Goal: Answer question/provide support

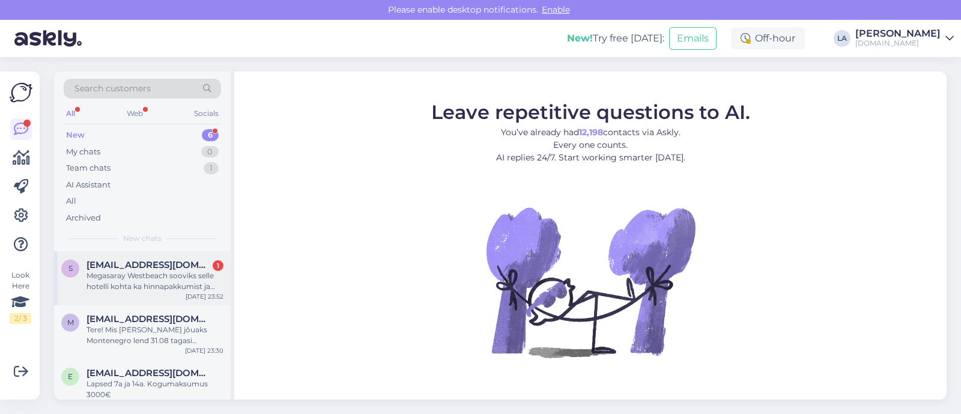
click at [138, 273] on div "Megasaray Westbeach sooviks selle hotelli kohta ka hinnapakkumist ja kas see ol…" at bounding box center [154, 281] width 137 height 22
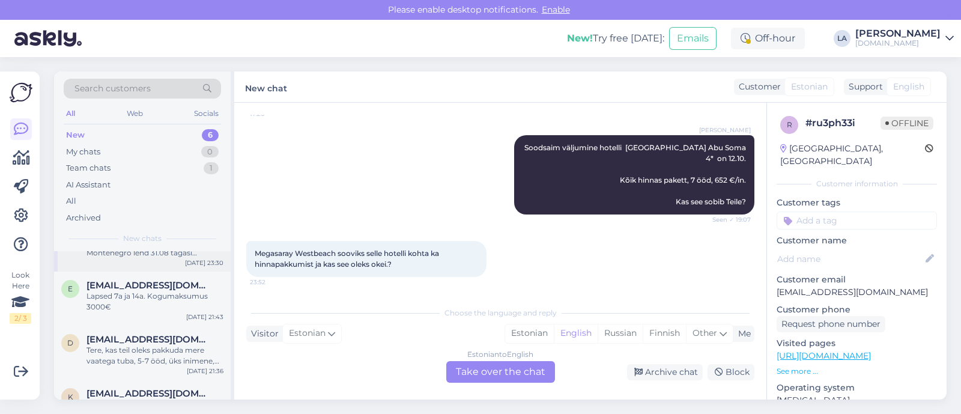
scroll to position [165, 0]
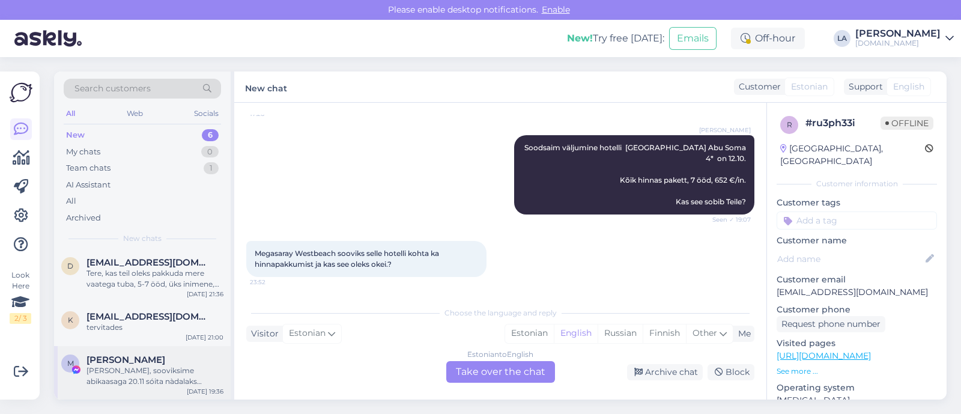
click at [141, 382] on div "[PERSON_NAME], sooviksime abikaasaga 20.11 sóita nàdalaks Egiptusesse. Hotell v…" at bounding box center [154, 376] width 137 height 22
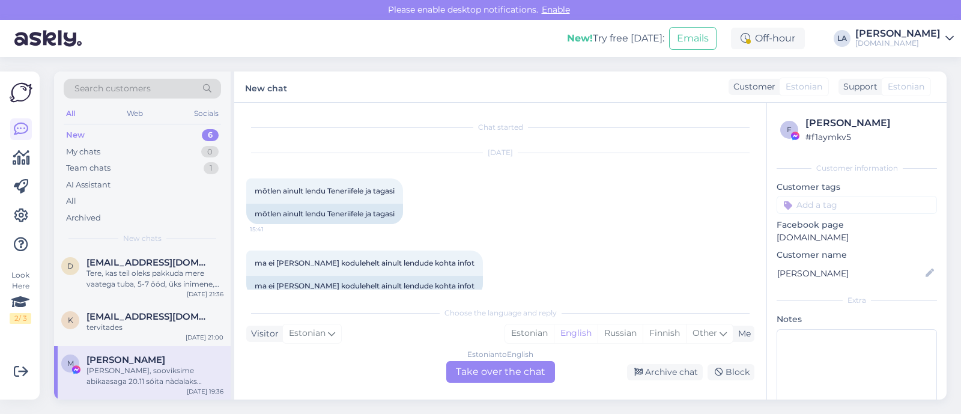
scroll to position [675, 0]
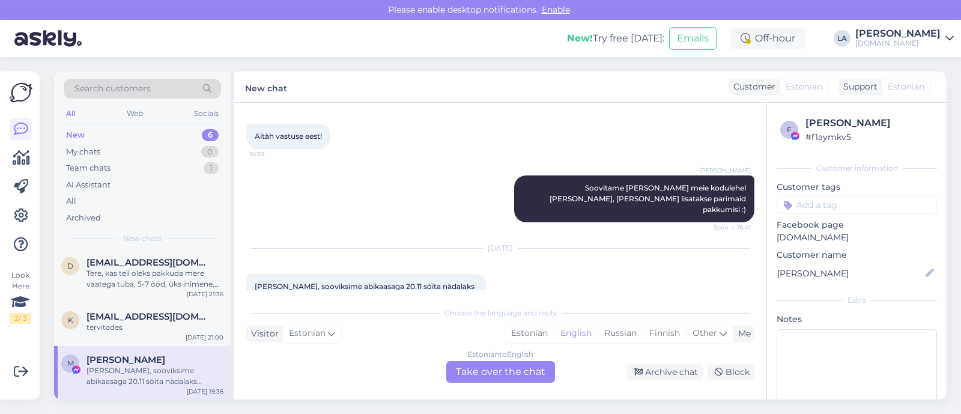
click at [491, 355] on div "Estonian to English" at bounding box center [500, 354] width 66 height 11
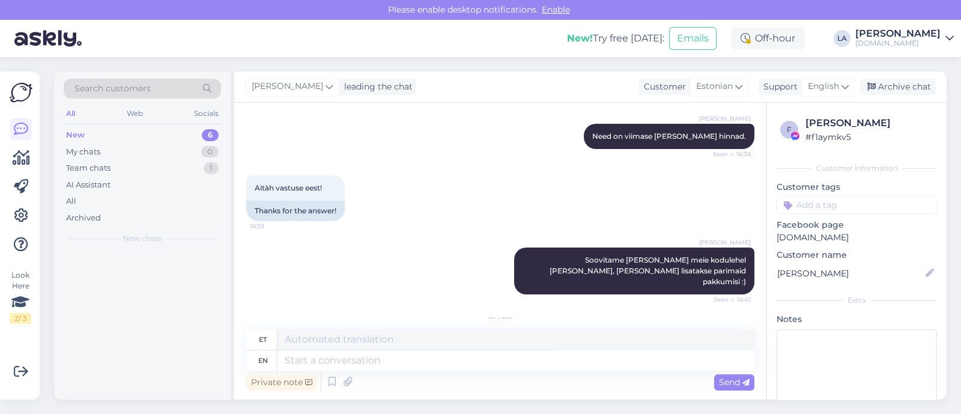
scroll to position [0, 0]
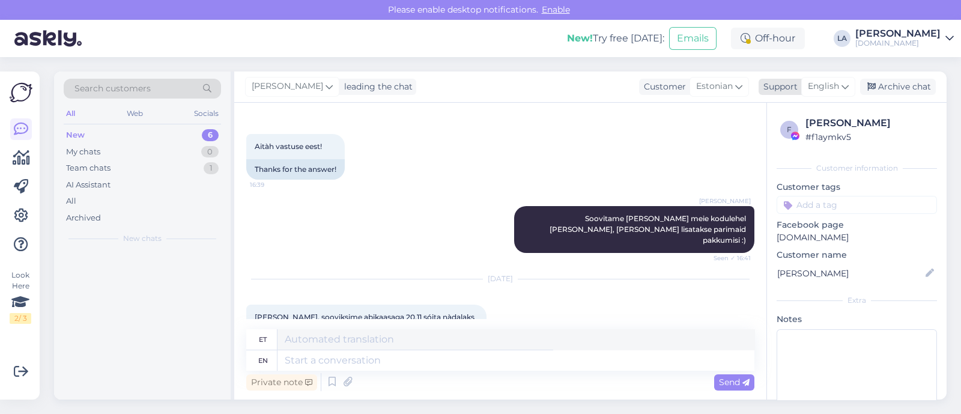
click at [845, 86] on icon at bounding box center [844, 86] width 7 height 13
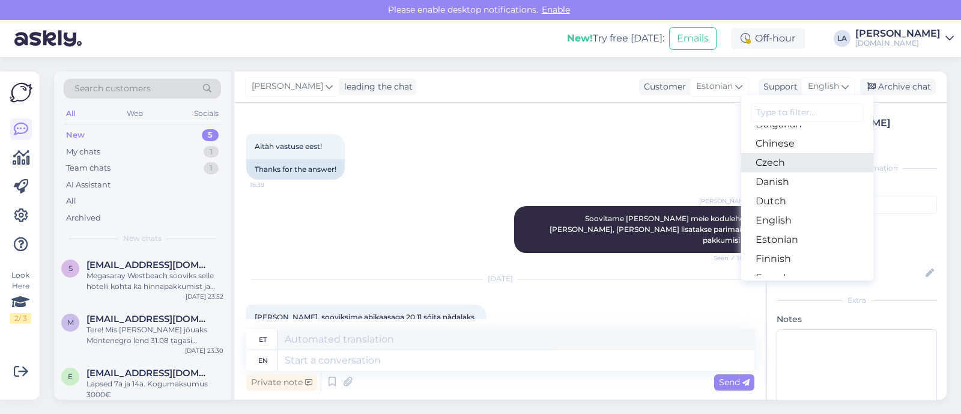
scroll to position [74, 0]
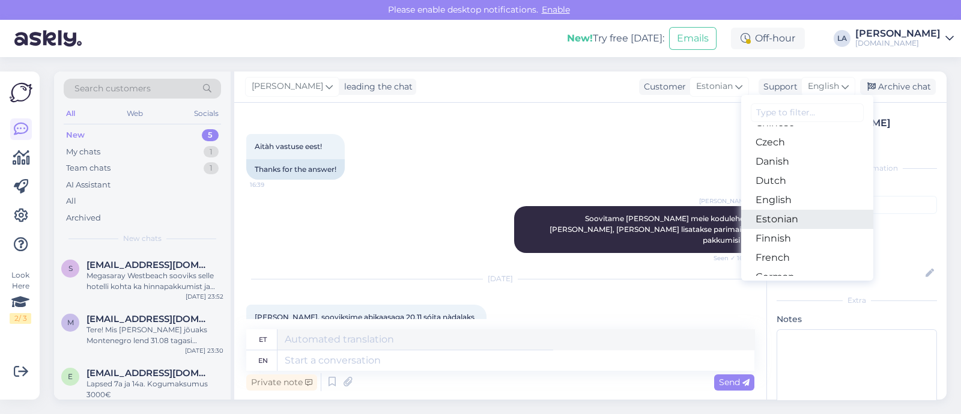
drag, startPoint x: 784, startPoint y: 222, endPoint x: 776, endPoint y: 228, distance: 10.2
click at [784, 221] on link "Estonian" at bounding box center [807, 219] width 132 height 19
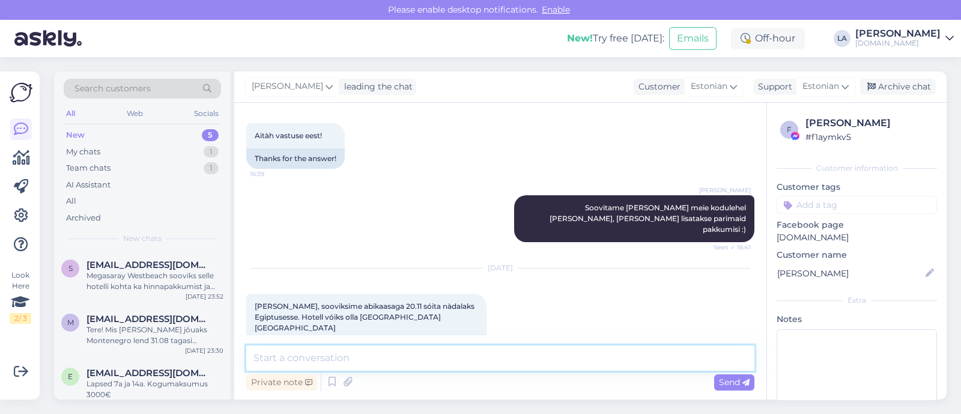
click at [423, 352] on textarea at bounding box center [500, 357] width 508 height 25
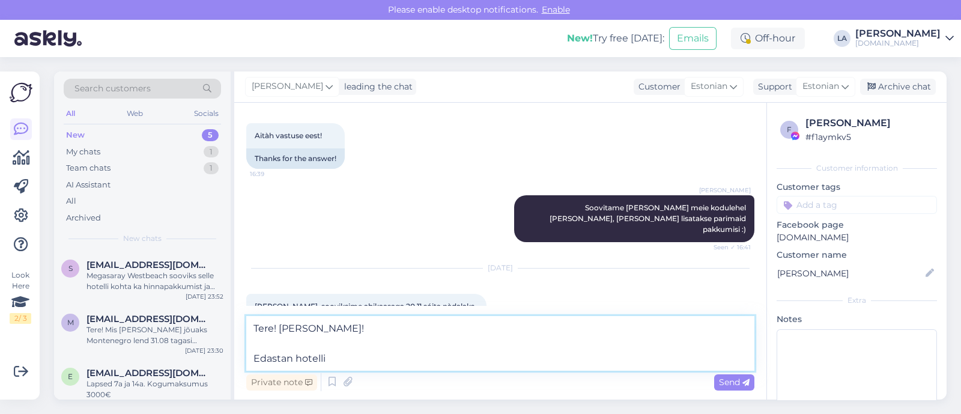
paste textarea "JAZ [GEOGRAPHIC_DATA]"
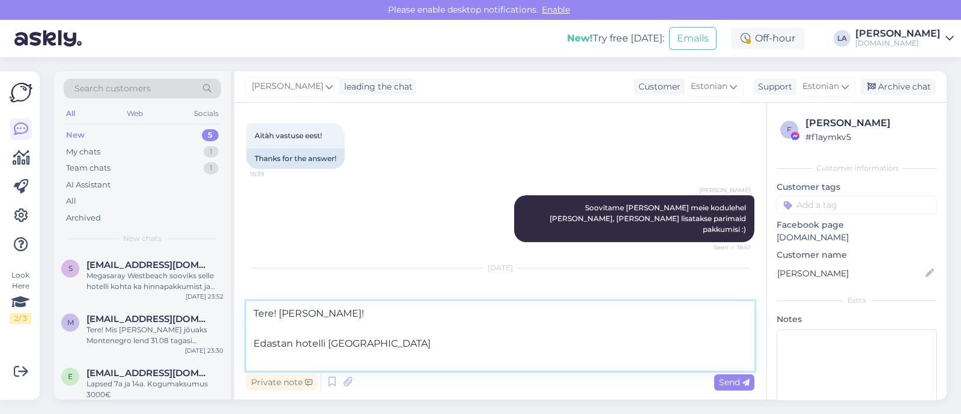
click at [445, 346] on textarea "Tere! [PERSON_NAME]! Edastan hotelli [GEOGRAPHIC_DATA]" at bounding box center [500, 336] width 508 height 70
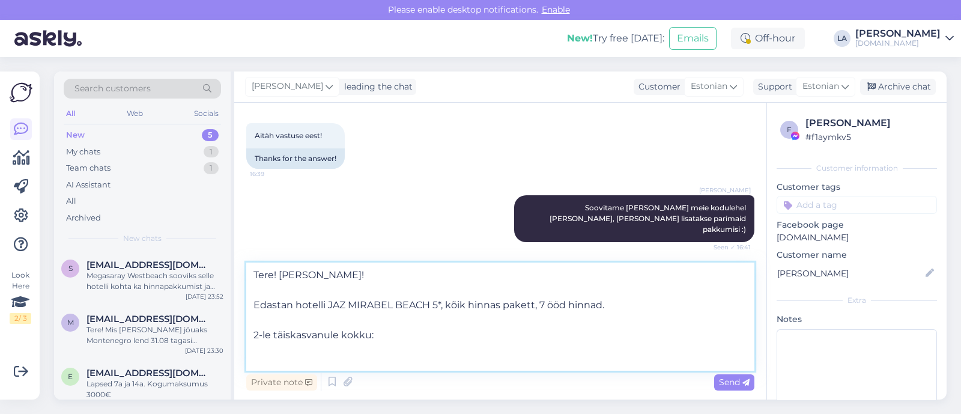
paste textarea "STANDARD ROOM SHOPS VIEW"
drag, startPoint x: 340, startPoint y: 359, endPoint x: 348, endPoint y: 355, distance: 8.1
paste textarea "DELUXE ROOM GARDEN VIEW"
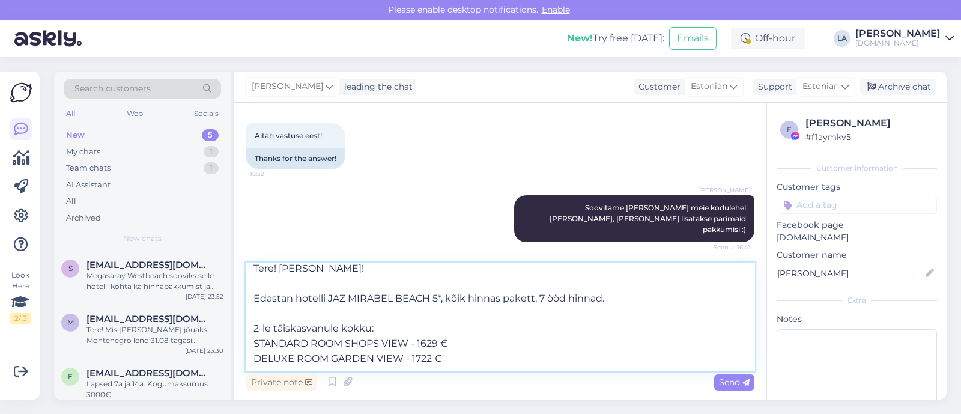
paste textarea "DELUXE ROOM POOL VIEW"
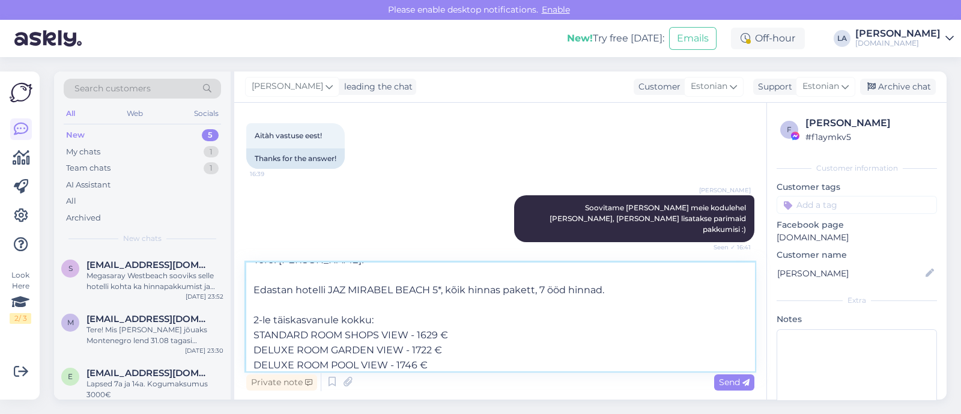
scroll to position [30, 0]
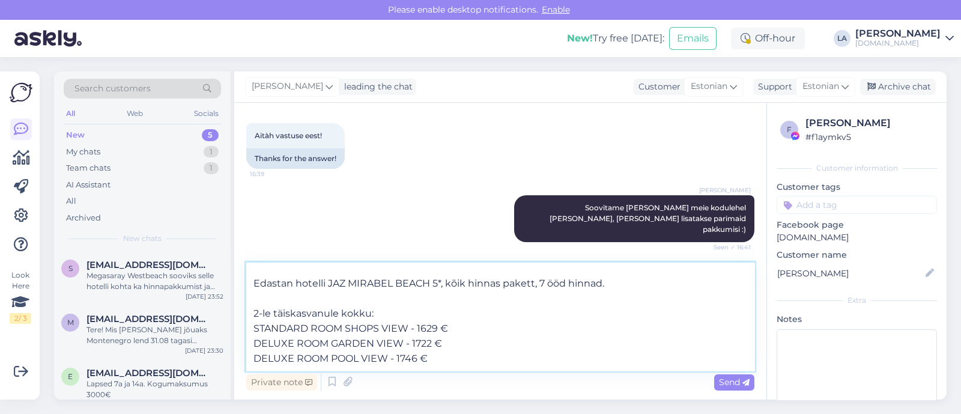
paste textarea "Room Superior PoolView"
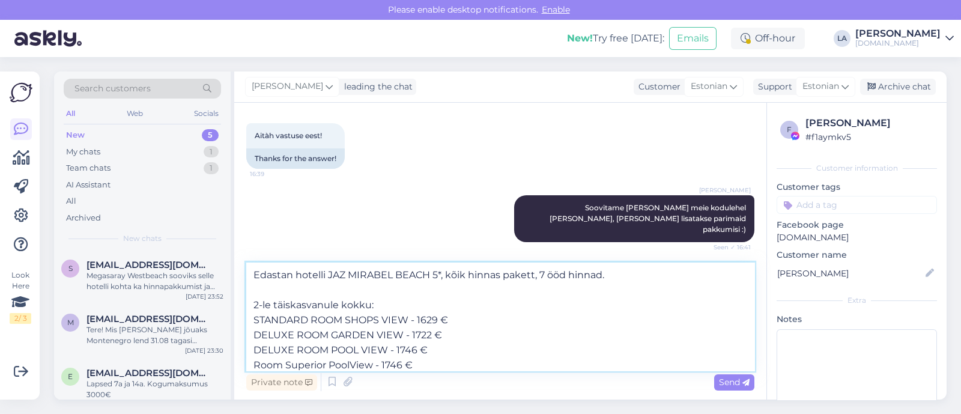
scroll to position [45, 0]
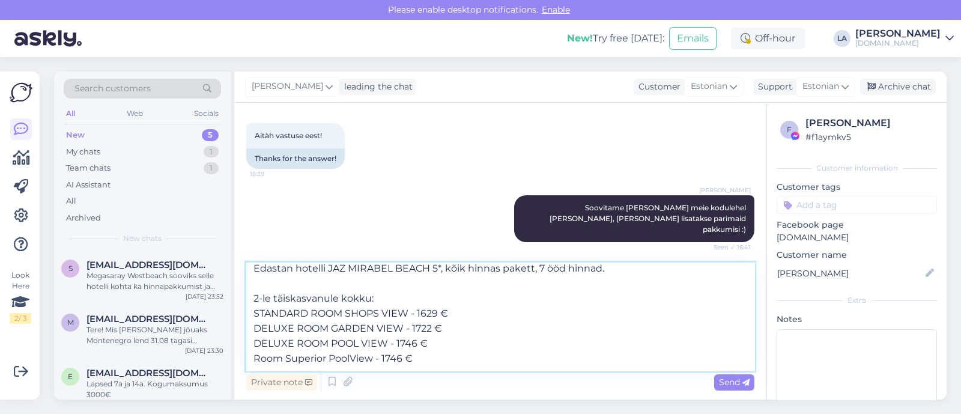
paste textarea "ROOM SUPERIOR SEA VIEW"
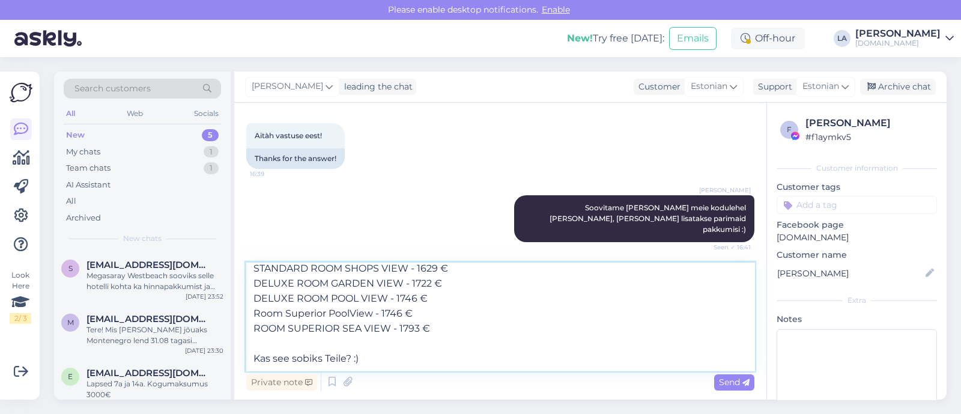
scroll to position [105, 0]
paste textarea "Kuna hinnad broneerimissüsteemis muutuvad pidevalt vastavalt vabade kohtade ole…"
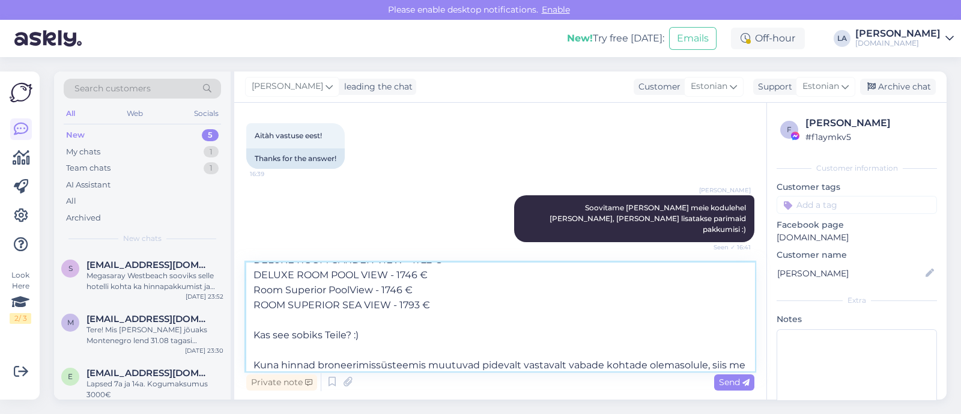
scroll to position [165, 0]
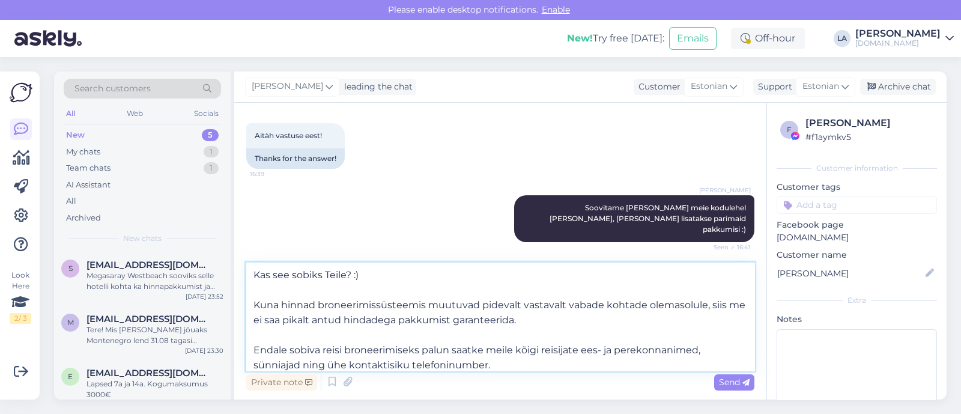
type textarea "Tere! [PERSON_NAME]! Edastan hotelli JAZ MIRABEL BEACH 5*, kõik hinnas pakett, …"
click at [726, 375] on div "Send" at bounding box center [734, 382] width 40 height 16
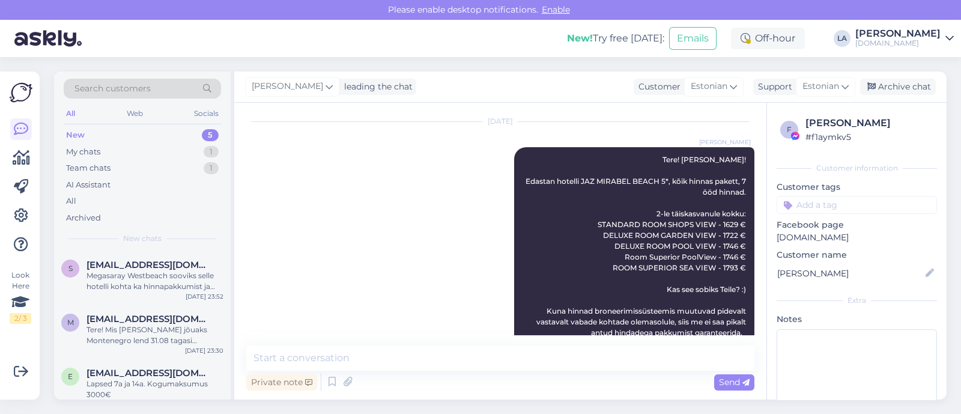
scroll to position [1027, 0]
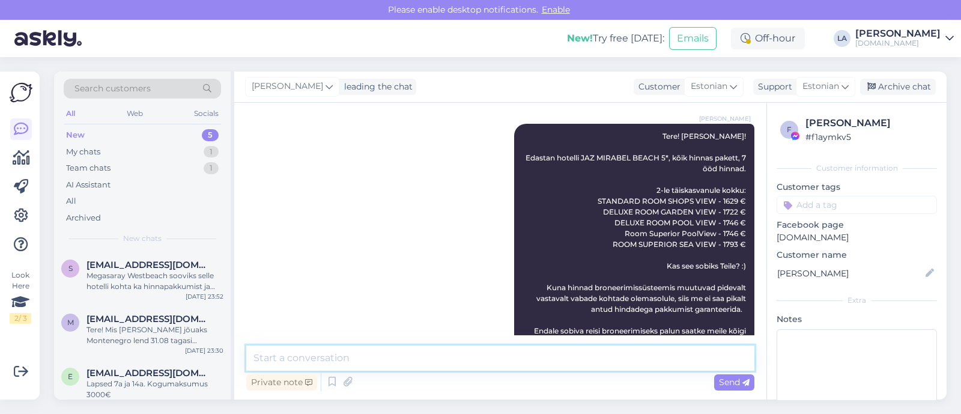
click at [437, 364] on textarea at bounding box center [500, 357] width 508 height 25
type textarea "Hinnad on 20.11 väljumisele. :)"
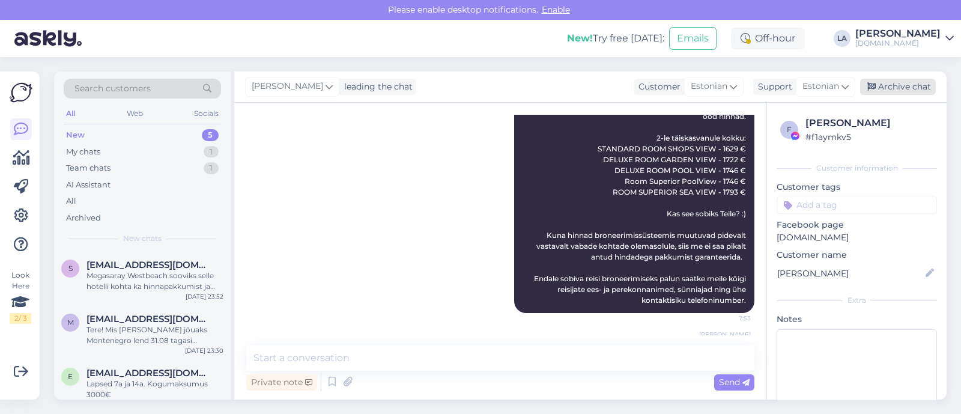
click at [890, 90] on div "Archive chat" at bounding box center [898, 87] width 76 height 16
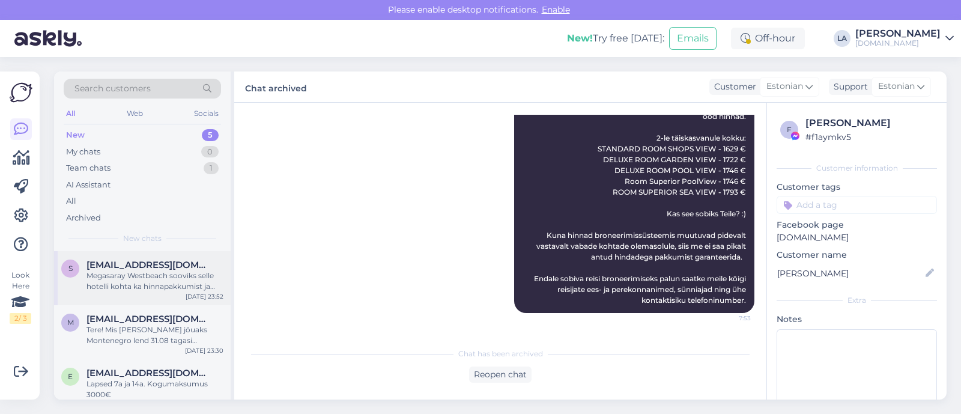
click at [186, 282] on div "Megasaray Westbeach sooviks selle hotelli kohta ka hinnapakkumist ja kas see ol…" at bounding box center [154, 281] width 137 height 22
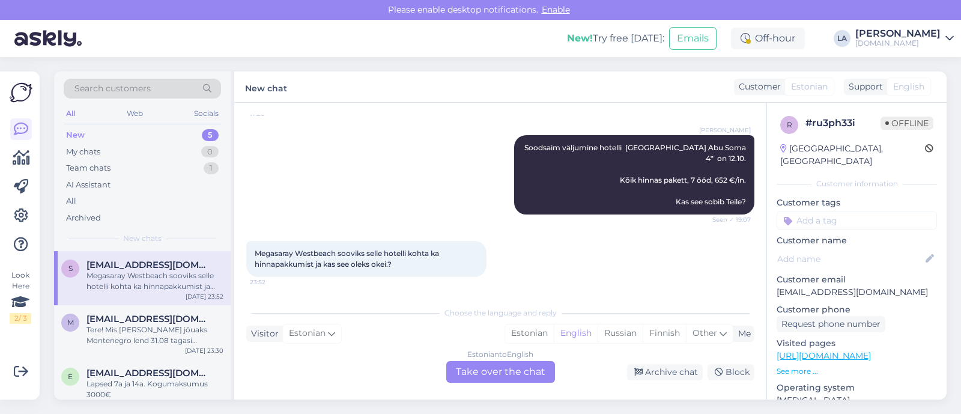
click at [511, 367] on div "Estonian to English Take over the chat" at bounding box center [500, 372] width 109 height 22
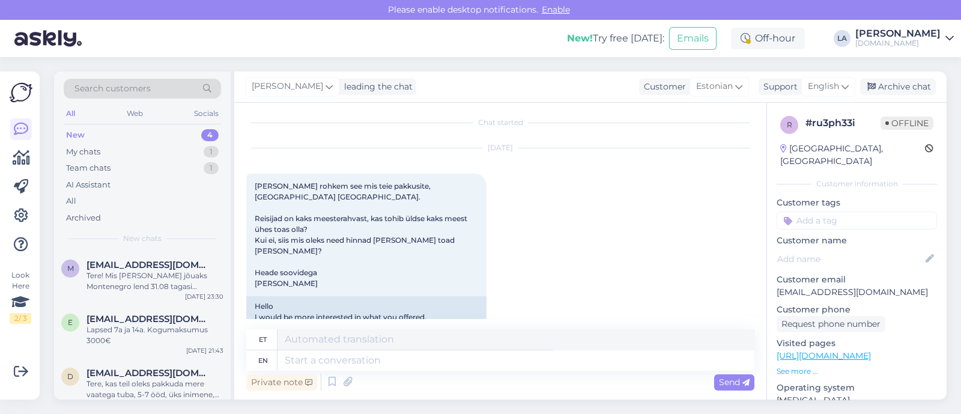
scroll to position [0, 0]
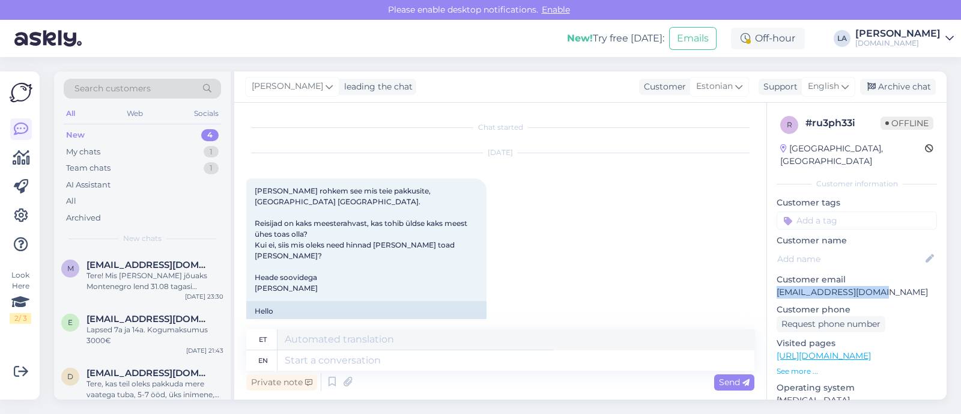
drag, startPoint x: 778, startPoint y: 277, endPoint x: 879, endPoint y: 282, distance: 101.6
click at [879, 286] on p "[EMAIL_ADDRESS][DOMAIN_NAME]" at bounding box center [856, 292] width 160 height 13
copy p "[EMAIL_ADDRESS][DOMAIN_NAME]"
click at [137, 85] on span "Search customers" at bounding box center [112, 88] width 76 height 13
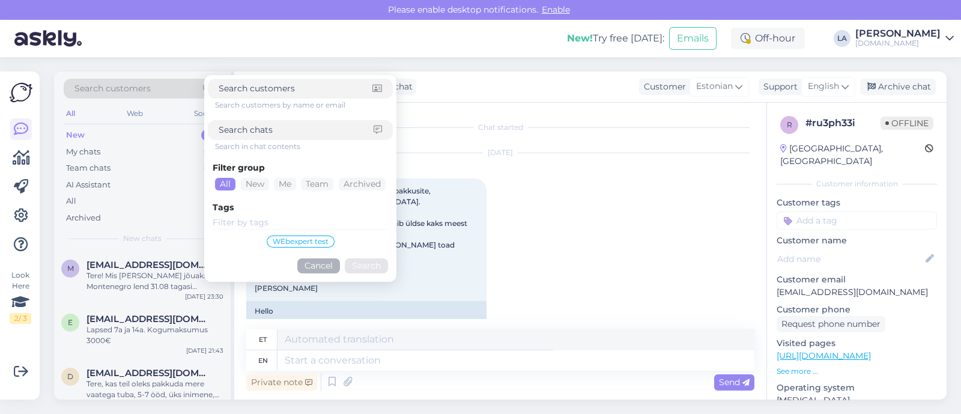
drag, startPoint x: 137, startPoint y: 85, endPoint x: 459, endPoint y: 97, distance: 321.4
click at [460, 100] on div "[PERSON_NAME] leading the chat Customer Estonian Support English Arabic Belarus…" at bounding box center [590, 86] width 712 height 31
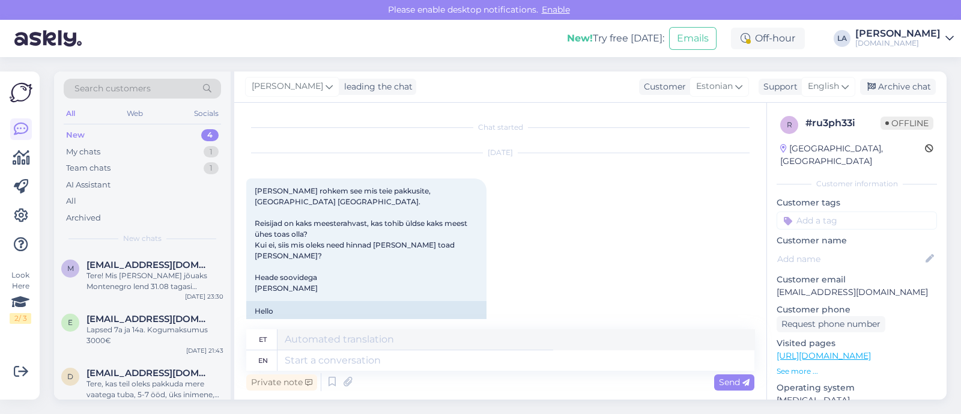
click at [198, 82] on div "Search customers" at bounding box center [142, 89] width 157 height 20
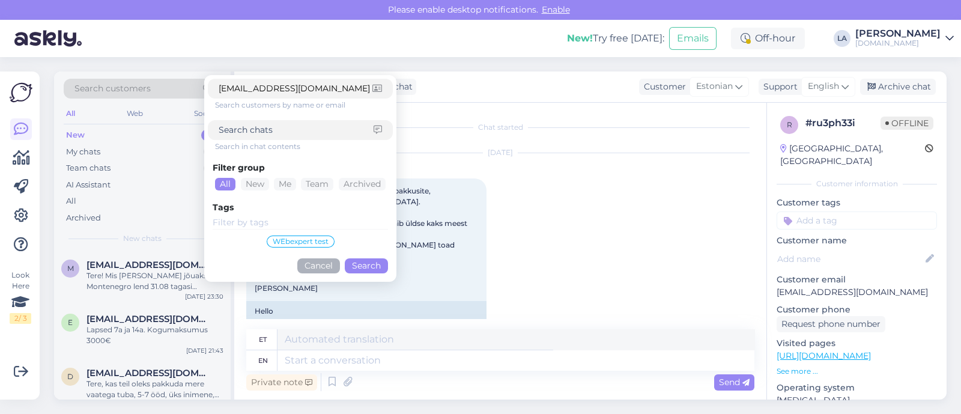
type input "[EMAIL_ADDRESS][DOMAIN_NAME]"
click at [373, 261] on button "Search" at bounding box center [366, 265] width 43 height 15
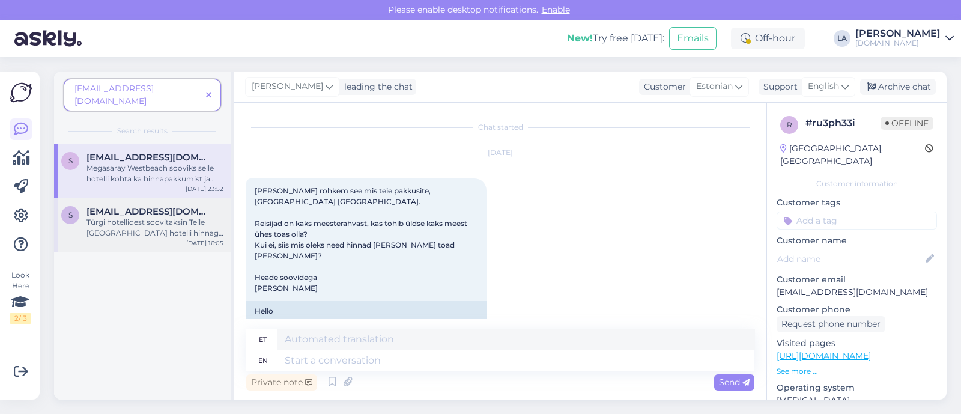
click at [174, 217] on div "Türgi hotellidest soovitaksin Teile [GEOGRAPHIC_DATA] hotelli hinnaga 722€/reis…" at bounding box center [154, 228] width 137 height 22
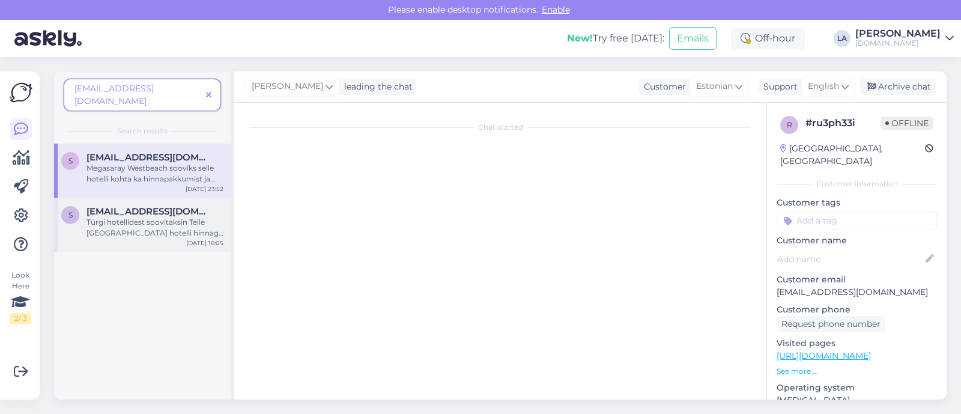
scroll to position [1222, 0]
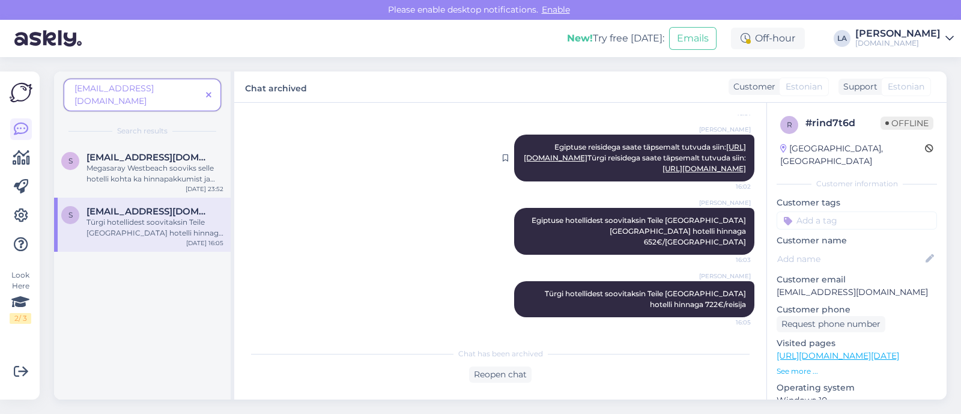
click at [700, 173] on link "[URL][DOMAIN_NAME]" at bounding box center [703, 168] width 83 height 9
click at [156, 163] on div "Megasaray Westbeach sooviks selle hotelli kohta ka hinnapakkumist ja kas see ol…" at bounding box center [154, 174] width 137 height 22
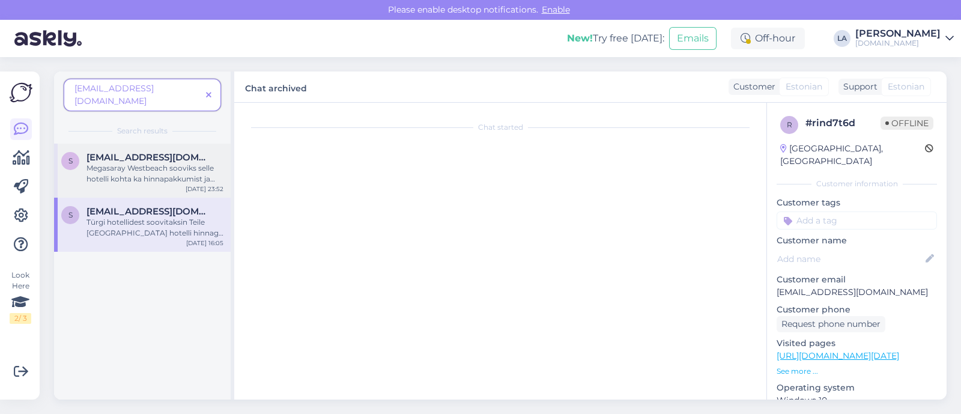
scroll to position [458, 0]
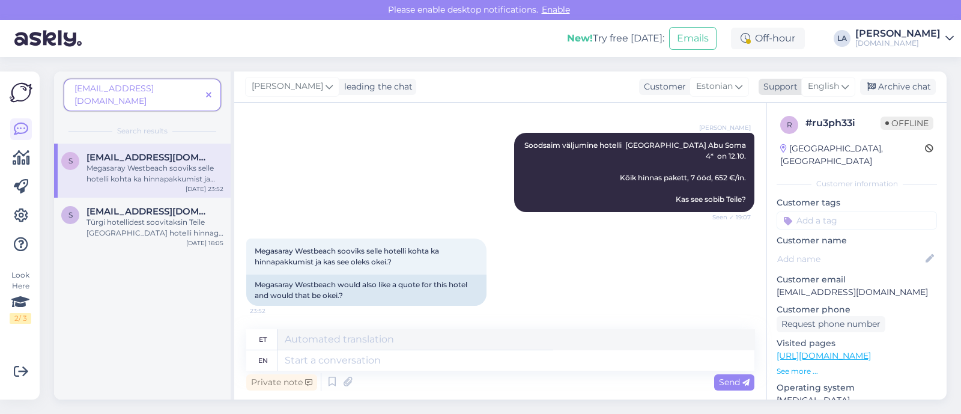
click at [824, 92] on span "English" at bounding box center [823, 86] width 31 height 13
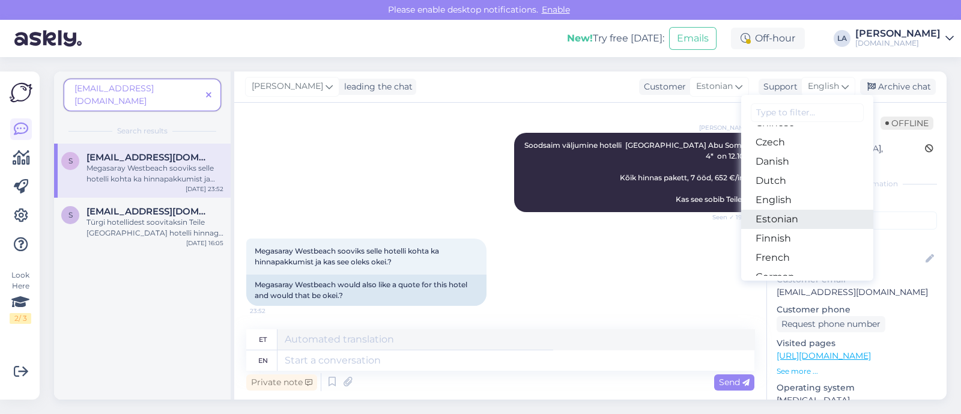
click at [793, 214] on link "Estonian" at bounding box center [807, 219] width 132 height 19
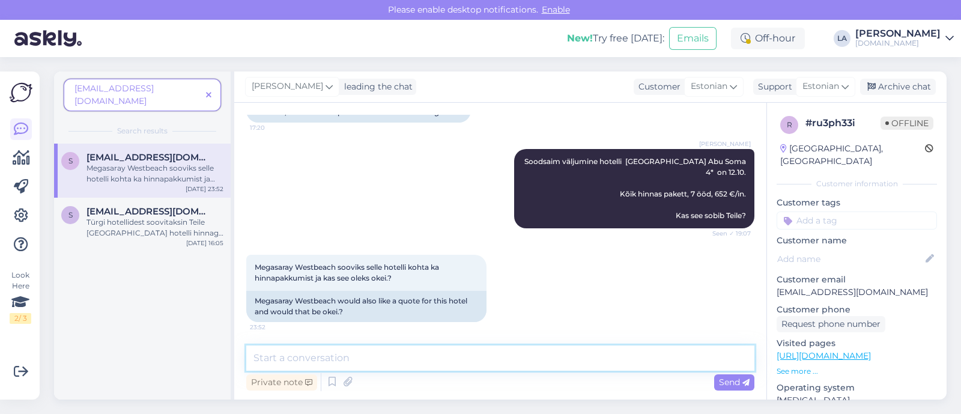
click at [370, 352] on textarea at bounding box center [500, 357] width 508 height 25
paste textarea "Megasaray Westbeach [GEOGRAPHIC_DATA] 5*"
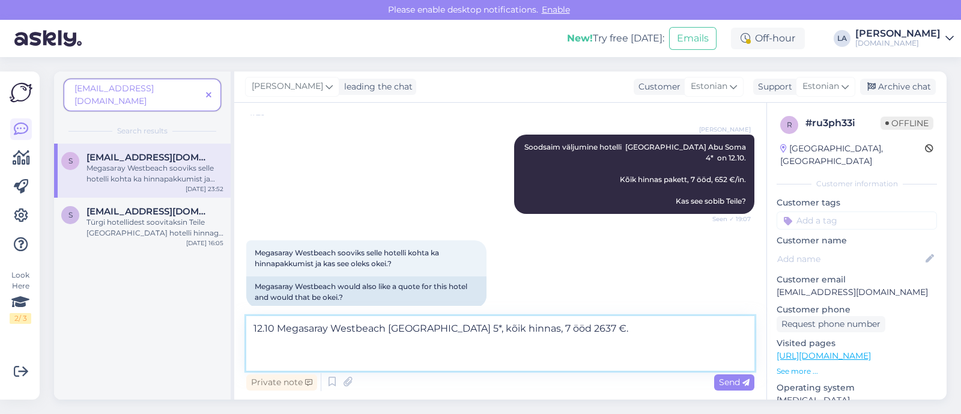
scroll to position [458, 0]
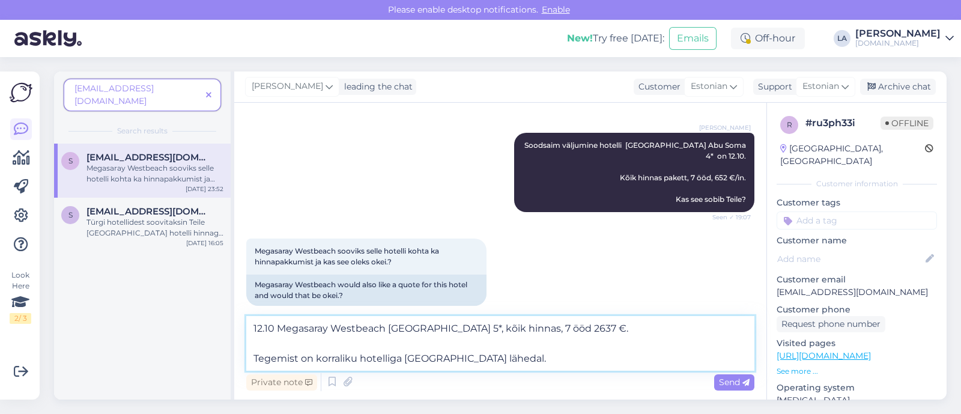
type textarea "12.10 Megasaray Westbeach [GEOGRAPHIC_DATA] 5*, kõik hinnas, 7 ööd 2637 €. Tege…"
click at [733, 375] on div "Send" at bounding box center [734, 382] width 40 height 16
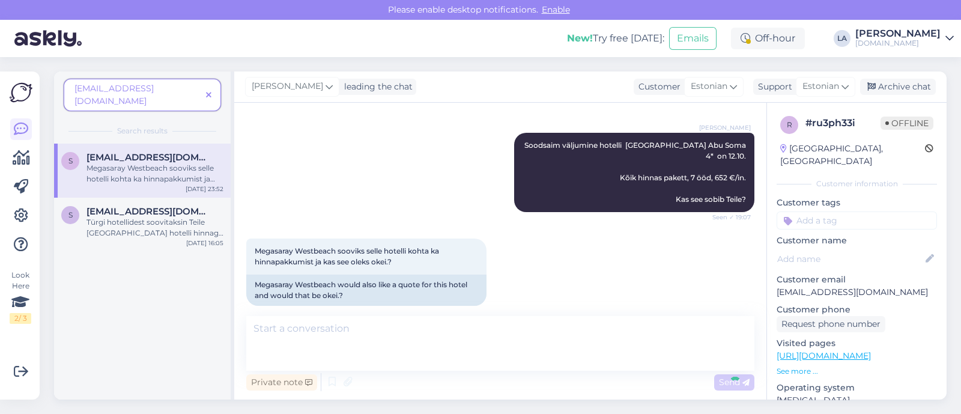
scroll to position [551, 0]
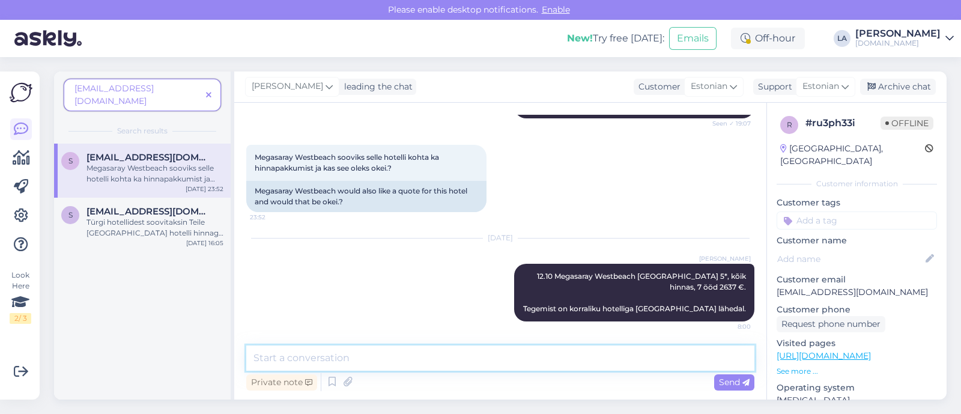
click at [642, 354] on textarea at bounding box center [500, 357] width 508 height 25
type textarea "Kas see [PERSON_NAME] sobiks Teile?"
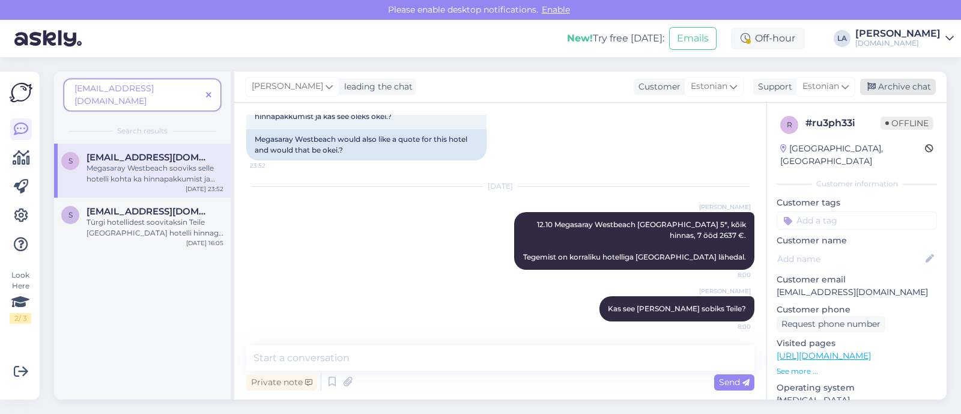
click at [890, 84] on div "Archive chat" at bounding box center [898, 87] width 76 height 16
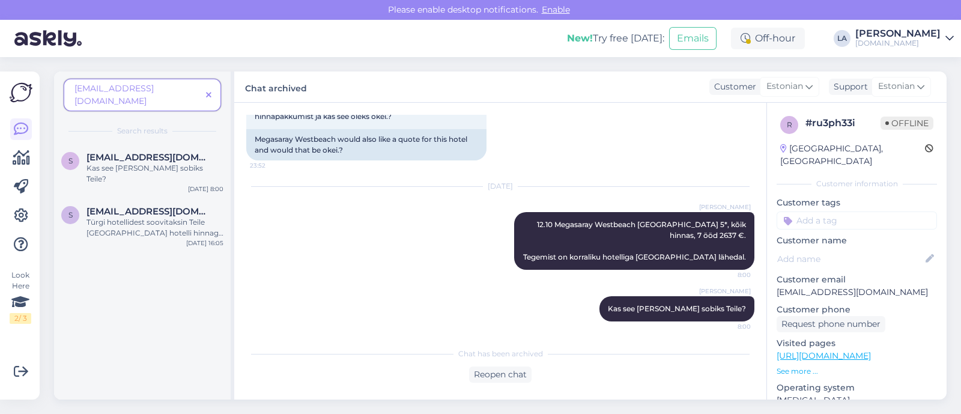
click at [213, 90] on span at bounding box center [208, 95] width 15 height 13
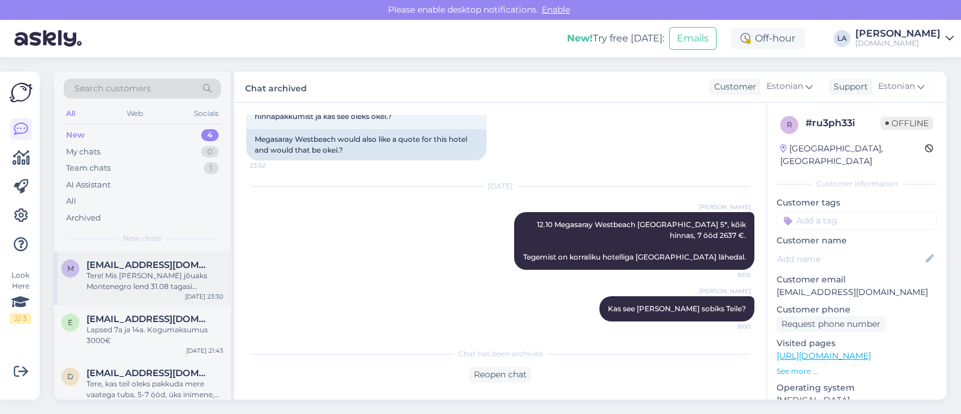
scroll to position [56, 0]
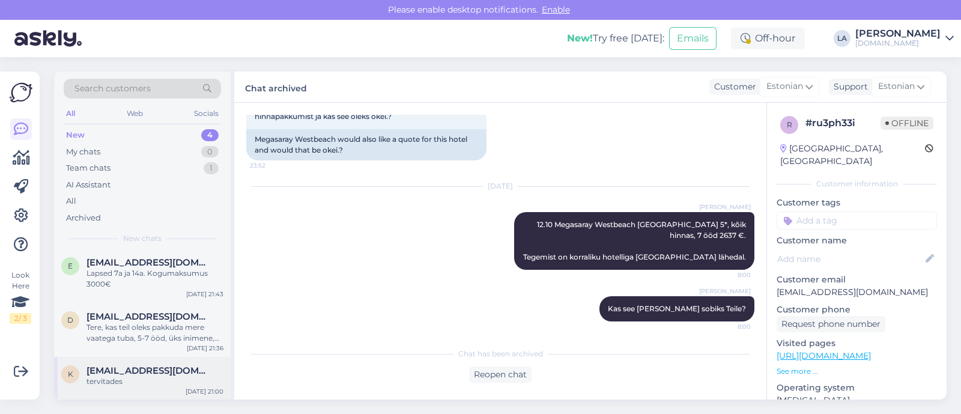
click at [119, 376] on div "tervitades" at bounding box center [154, 381] width 137 height 11
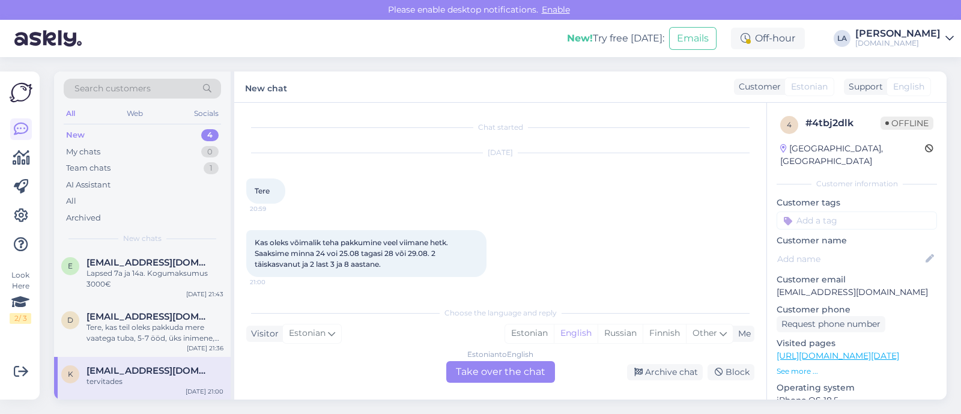
scroll to position [52, 0]
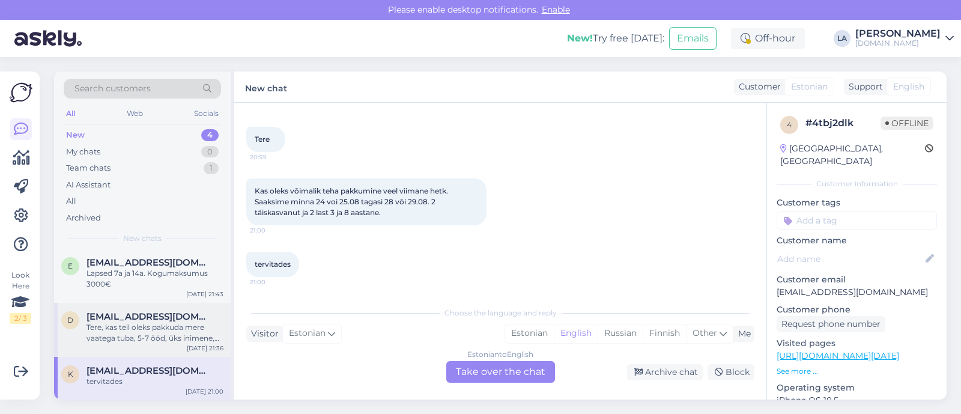
click at [121, 333] on div "Tere, kas teil oleks pakkuda mere vaatega tuba, 5-7 ööd, üks inimene, enam vähe…" at bounding box center [154, 333] width 137 height 22
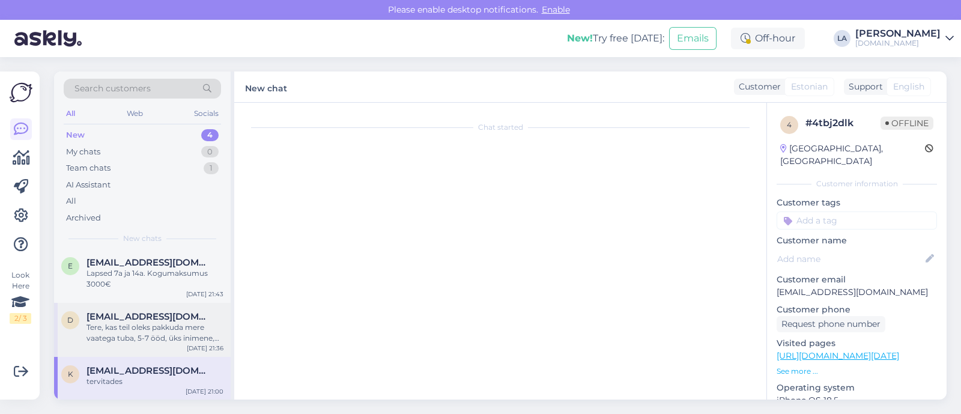
scroll to position [0, 0]
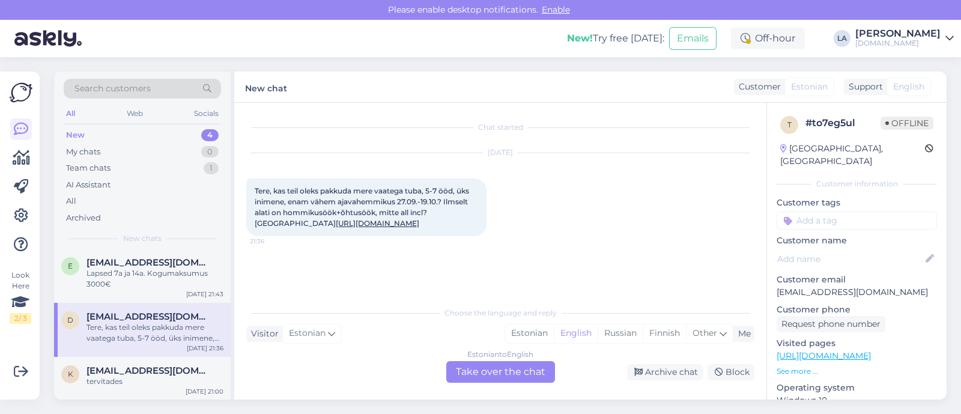
click at [476, 378] on div "Estonian to English Take over the chat" at bounding box center [500, 372] width 109 height 22
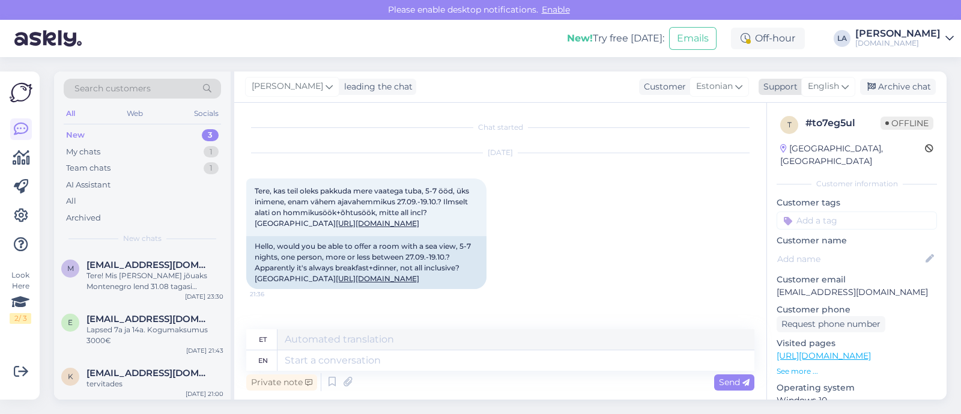
click at [821, 90] on span "English" at bounding box center [823, 86] width 31 height 13
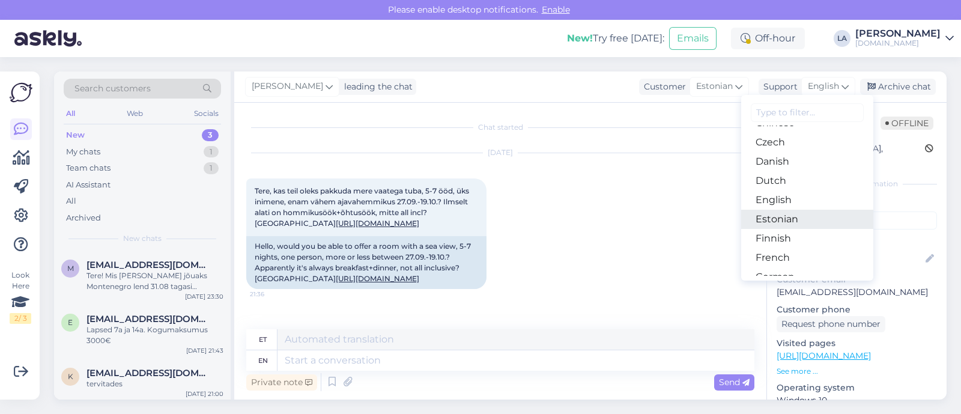
click at [784, 217] on link "Estonian" at bounding box center [807, 219] width 132 height 19
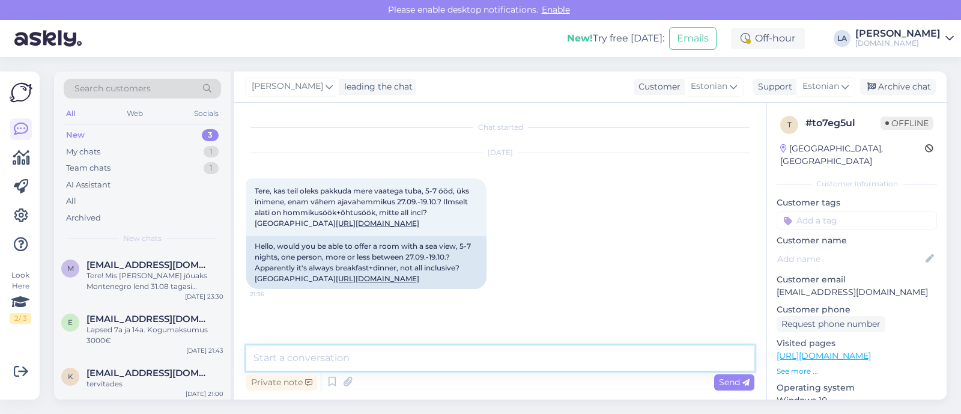
click at [413, 354] on textarea at bounding box center [500, 357] width 508 height 25
paste textarea "HARMA BOUTIQUE HOTEL"
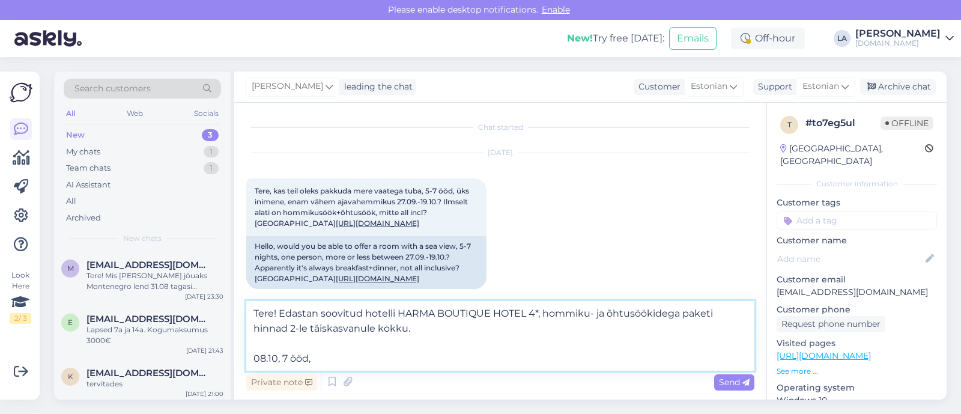
paste textarea "ROOM CLASSIC ANNEXBUILDING DOUBLE SIDESEAVIEW"
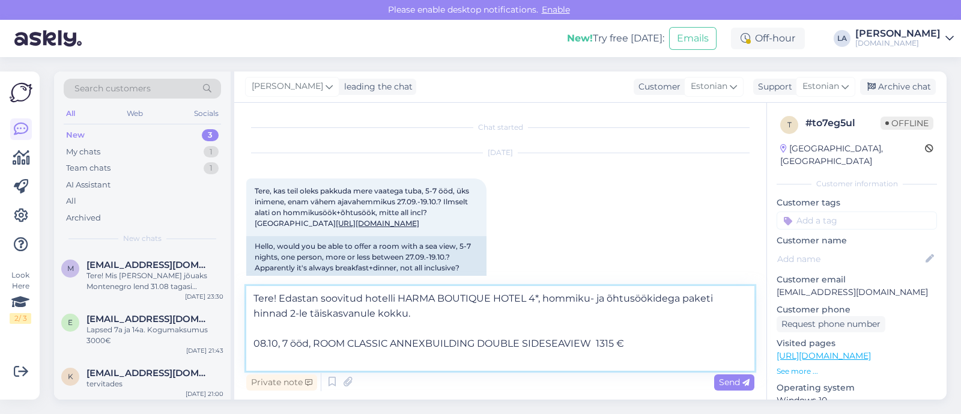
drag, startPoint x: 251, startPoint y: 341, endPoint x: 630, endPoint y: 344, distance: 379.5
click at [636, 346] on textarea "Tere! Edastan soovitud hotelli HARMA BOUTIQUE HOTEL 4*, hommiku- ja õhtusöökide…" at bounding box center [500, 328] width 508 height 85
click at [328, 357] on textarea "Tere! Edastan soovitud hotelli HARMA BOUTIQUE HOTEL 4*, hommiku- ja õhtusöökide…" at bounding box center [500, 328] width 508 height 85
paste textarea "08.10, 7 ööd, ROOM CLASSIC ANNEXBUILDING DOUBLE SIDESEAVIEW 1315 €"
click at [262, 358] on textarea "Tere! Edastan soovitud hotelli HARMA BOUTIQUE HOTEL 4*, hommiku- ja õhtusöökide…" at bounding box center [500, 328] width 508 height 85
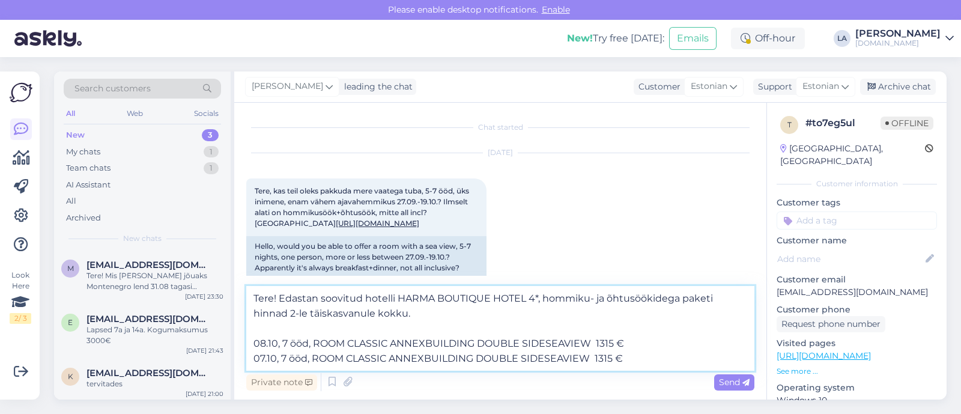
click at [608, 359] on textarea "Tere! Edastan soovitud hotelli HARMA BOUTIQUE HOTEL 4*, hommiku- ja õhtusöökide…" at bounding box center [500, 328] width 508 height 85
click at [594, 343] on textarea "Tere! Edastan soovitud hotelli HARMA BOUTIQUE HOTEL 4*, hommiku- ja õhtusöökide…" at bounding box center [500, 328] width 508 height 85
click at [594, 360] on textarea "Tere! Edastan soovitud hotelli HARMA BOUTIQUE HOTEL 4*, hommiku- ja õhtusöökide…" at bounding box center [500, 328] width 508 height 85
drag, startPoint x: 251, startPoint y: 357, endPoint x: 630, endPoint y: 360, distance: 379.5
click at [632, 360] on textarea "Tere! Edastan soovitud hotelli HARMA BOUTIQUE HOTEL 4*, hommiku- ja õhtusöökide…" at bounding box center [500, 328] width 508 height 85
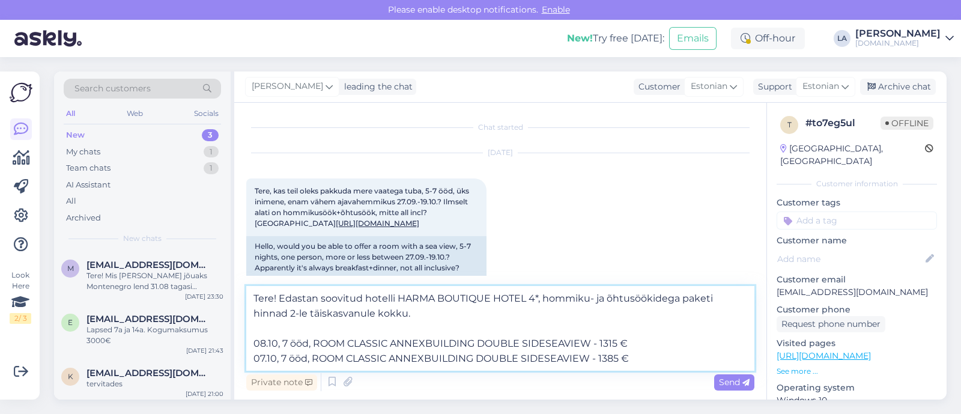
click at [642, 354] on textarea "Tere! Edastan soovitud hotelli HARMA BOUTIQUE HOTEL 4*, hommiku- ja õhtusöökide…" at bounding box center [500, 328] width 508 height 85
click at [640, 358] on textarea "Tere! Edastan soovitud hotelli HARMA BOUTIQUE HOTEL 4*, hommiku- ja õhtusöökide…" at bounding box center [500, 328] width 508 height 85
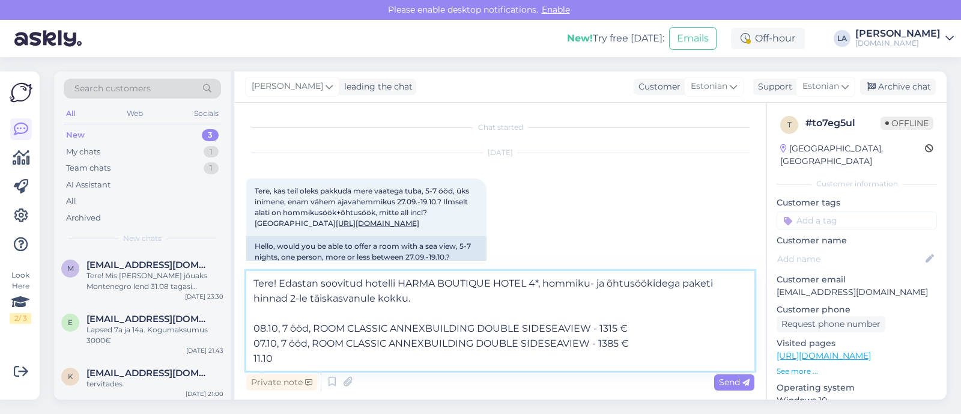
paste textarea "07.10, 7 ööd, ROOM CLASSIC ANNEXBUILDING DOUBLE SIDESEAVIEW - 1385 €"
drag, startPoint x: 296, startPoint y: 361, endPoint x: 274, endPoint y: 363, distance: 22.2
click at [274, 363] on textarea "Tere! Edastan soovitud hotelli HARMA BOUTIQUE HOTEL 4*, hommiku- ja õhtusöökide…" at bounding box center [500, 321] width 508 height 100
drag, startPoint x: 599, startPoint y: 360, endPoint x: 615, endPoint y: 358, distance: 16.3
click at [615, 358] on textarea "Tere! Edastan soovitud hotelli HARMA BOUTIQUE HOTEL 4*, hommiku- ja õhtusöökide…" at bounding box center [500, 321] width 508 height 100
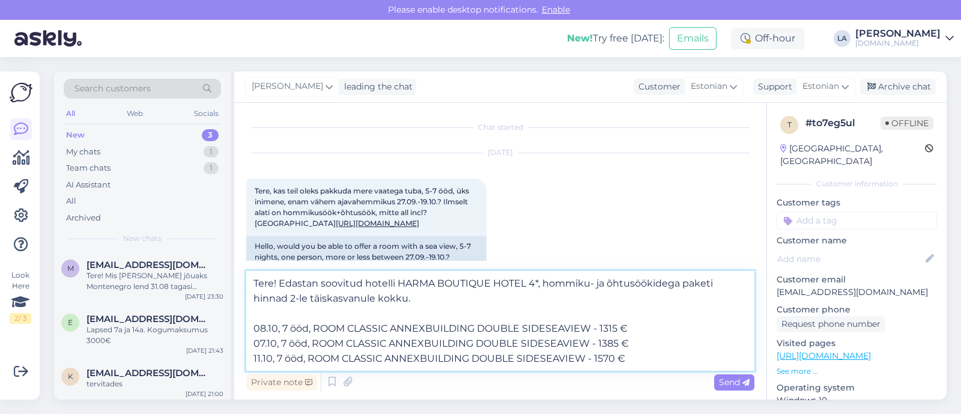
drag, startPoint x: 249, startPoint y: 358, endPoint x: 627, endPoint y: 357, distance: 378.3
click at [627, 357] on textarea "Tere! Edastan soovitud hotelli HARMA BOUTIQUE HOTEL 4*, hommiku- ja õhtusöökide…" at bounding box center [500, 321] width 508 height 100
click at [635, 337] on textarea "Tere! Edastan soovitud hotelli HARMA BOUTIQUE HOTEL 4*, hommiku- ja õhtusöökide…" at bounding box center [500, 321] width 508 height 100
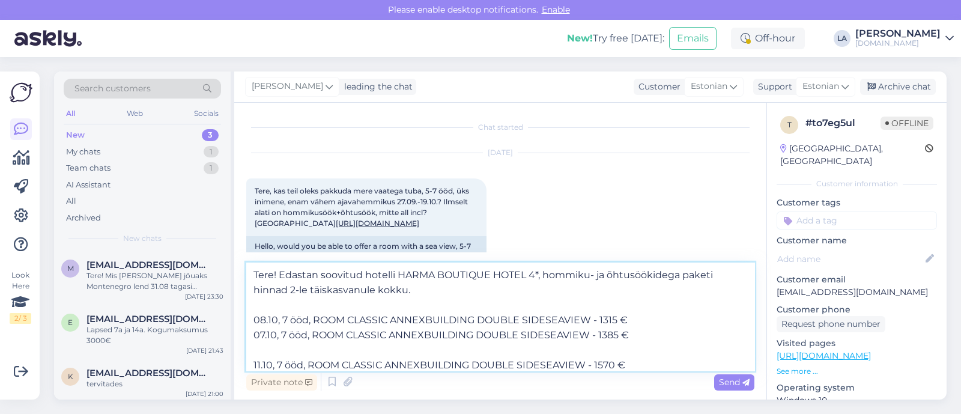
paste textarea "11.10, 7 ööd, ROOM CLASSIC ANNEXBUILDING DOUBLE SIDESEAVIEW - 1570 €"
click at [259, 355] on textarea "Tere! Edastan soovitud hotelli HARMA BOUTIQUE HOTEL 4*, hommiku- ja õhtusöökide…" at bounding box center [500, 316] width 508 height 108
drag, startPoint x: 602, startPoint y: 347, endPoint x: 618, endPoint y: 348, distance: 16.3
click at [618, 348] on textarea "Tere! Edastan soovitud hotelli HARMA BOUTIQUE HOTEL 4*, hommiku- ja õhtusöökide…" at bounding box center [500, 316] width 508 height 108
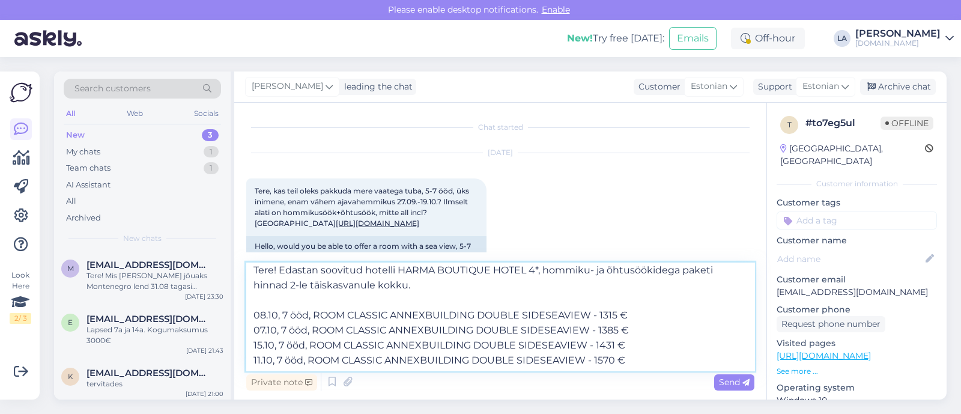
scroll to position [6, 0]
drag, startPoint x: 250, startPoint y: 357, endPoint x: 633, endPoint y: 364, distance: 383.1
click at [633, 364] on textarea "Tere! Edastan soovitud hotelli HARMA BOUTIQUE HOTEL 4*, hommiku- ja õhtusöökide…" at bounding box center [500, 316] width 508 height 108
click at [673, 356] on textarea "Tere! Edastan soovitud hotelli HARMA BOUTIQUE HOTEL 4*, hommiku- ja õhtusöökide…" at bounding box center [500, 316] width 508 height 108
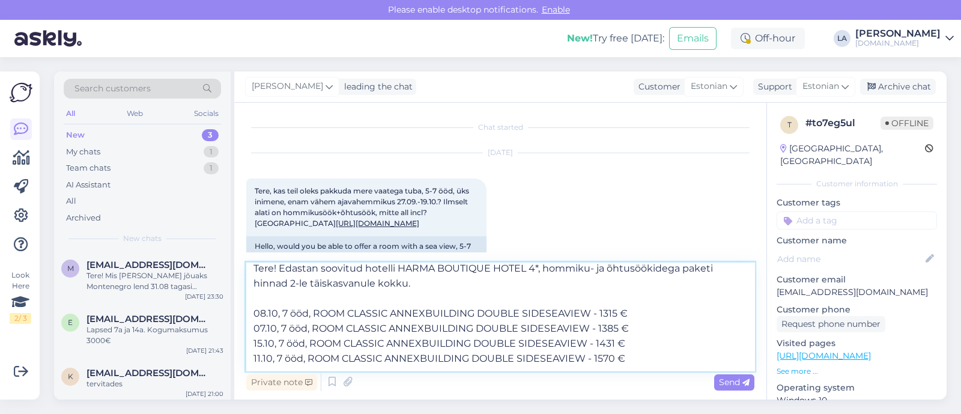
paste textarea "11.10, 7 ööd, ROOM CLASSIC ANNEXBUILDING DOUBLE SIDESEAVIEW - 1570 €"
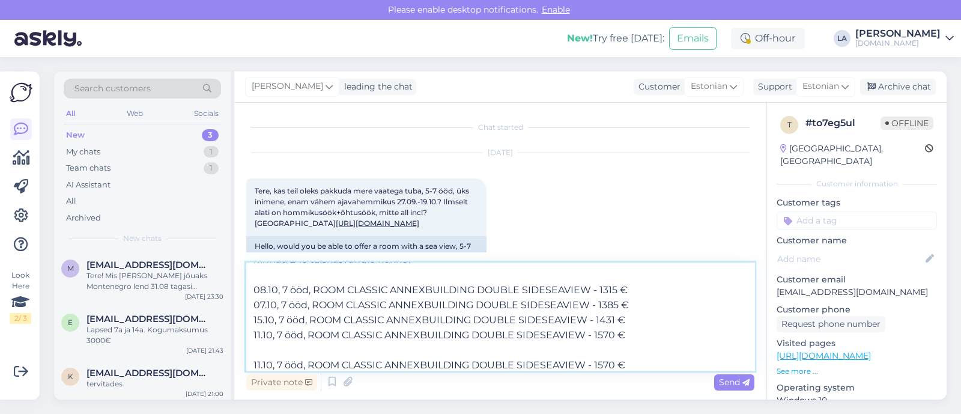
scroll to position [36, 0]
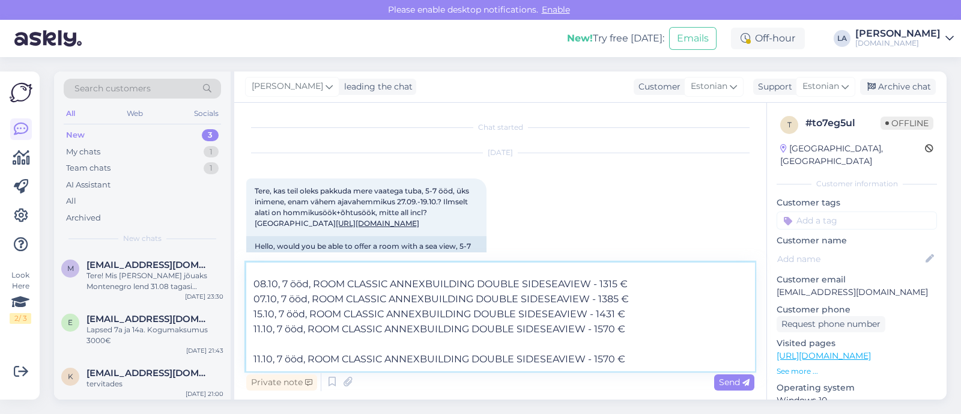
click at [256, 363] on textarea "Tere! Edastan soovitud hotelli HARMA BOUTIQUE HOTEL 4*, hommiku- ja õhtusöökide…" at bounding box center [500, 316] width 508 height 108
drag, startPoint x: 600, startPoint y: 358, endPoint x: 618, endPoint y: 359, distance: 18.0
click at [618, 359] on textarea "Tere! Edastan soovitud hotelli HARMA BOUTIQUE HOTEL 4*, hommiku- ja õhtusöökide…" at bounding box center [500, 316] width 508 height 108
click at [636, 369] on textarea "Tere! Edastan soovitud hotelli HARMA BOUTIQUE HOTEL 4*, hommiku- ja õhtusöökide…" at bounding box center [500, 316] width 508 height 108
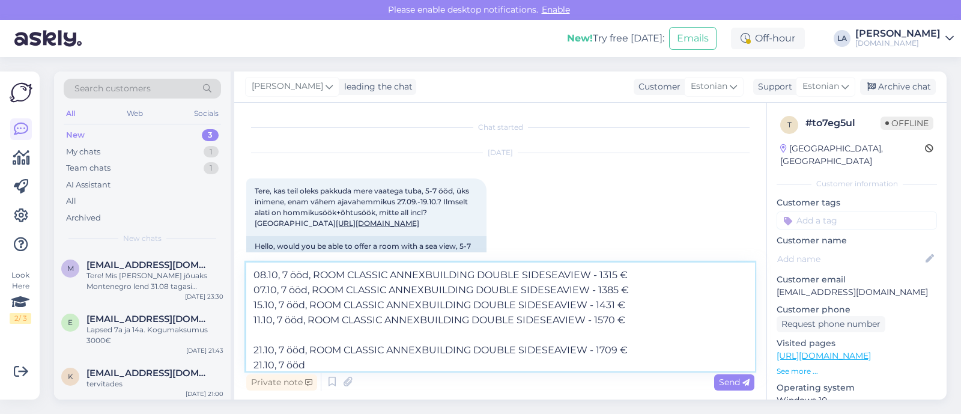
paste textarea "Double SeaView"
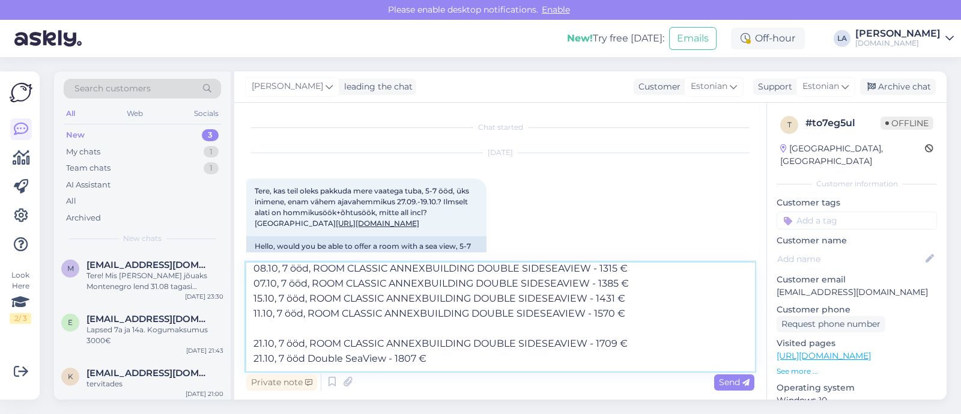
scroll to position [75, 0]
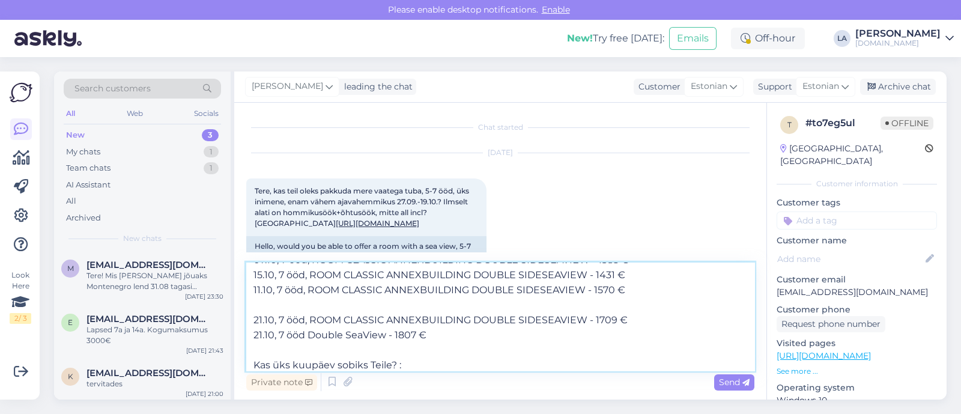
type textarea "Tere! Edastan soovitud hotelli HARMA BOUTIQUE HOTEL 4*, hommiku- ja õhtusöökide…"
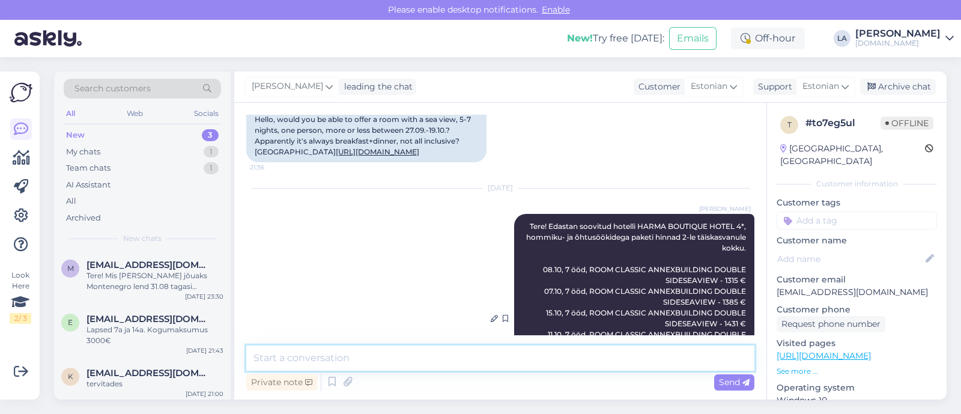
scroll to position [25, 0]
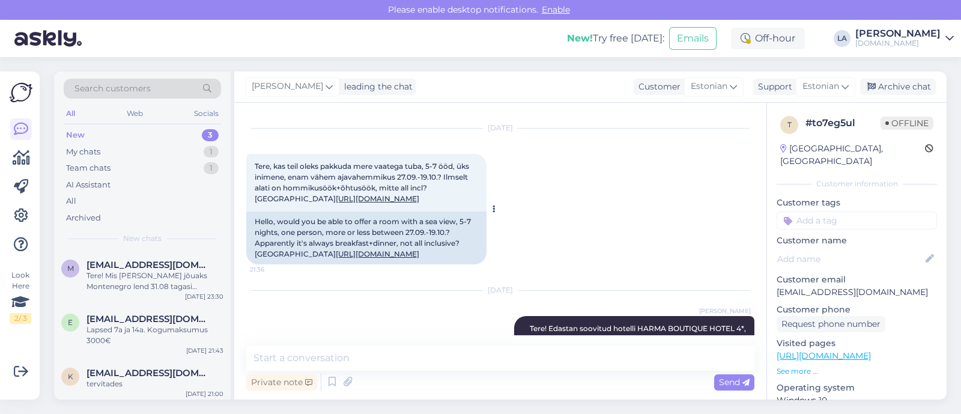
click at [382, 258] on link "[URL][DOMAIN_NAME]" at bounding box center [377, 253] width 83 height 9
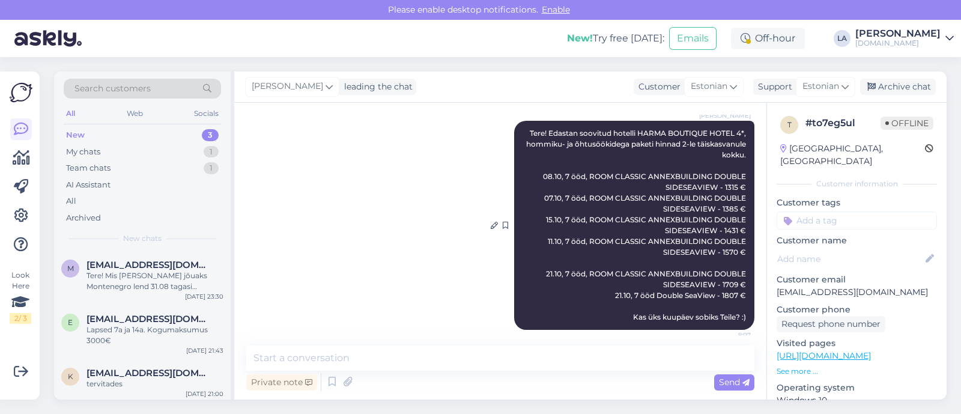
scroll to position [249, 0]
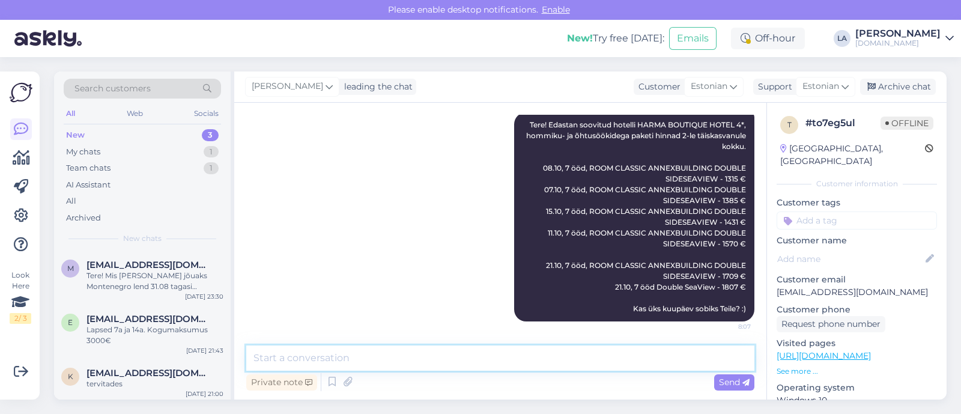
click at [500, 355] on textarea at bounding box center [500, 357] width 508 height 25
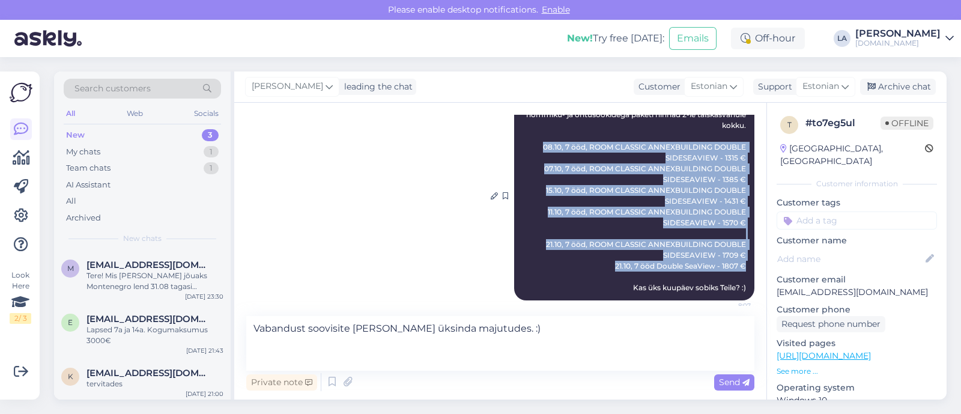
drag, startPoint x: 538, startPoint y: 163, endPoint x: 737, endPoint y: 285, distance: 233.1
click at [737, 285] on div "Lilit [PERSON_NAME]! Edastan soovitud hotelli HARMA BOUTIQUE HOTEL 4*, hommiku-…" at bounding box center [634, 195] width 240 height 209
copy span "08.10, 7 ööd, ROOM CLASSIC ANNEXBUILDING DOUBLE SIDESEAVIEW - 1315 € 07.10, 7 ö…"
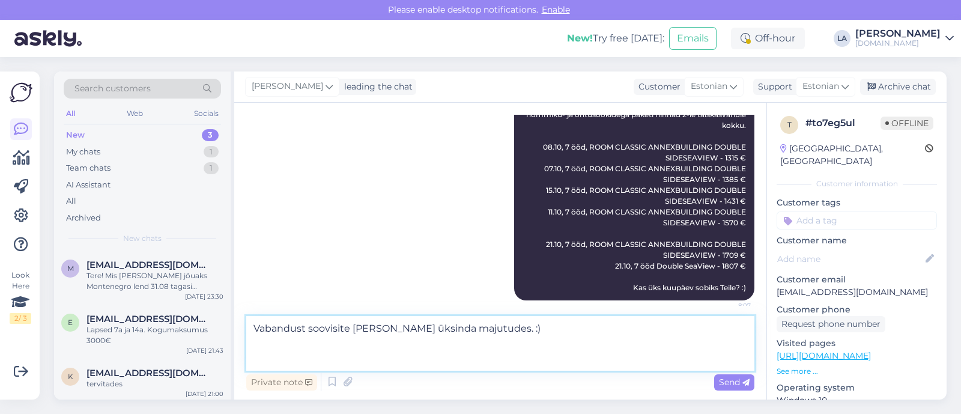
click at [334, 354] on textarea "Vabandust soovisite [PERSON_NAME] üksinda majutudes. :)" at bounding box center [500, 343] width 508 height 55
paste textarea "08.10, 7 ööd, ROOM CLASSIC ANNEXBUILDING DOUBLE SIDESEAVIEW - 1315 € 07.10, 7 ö…"
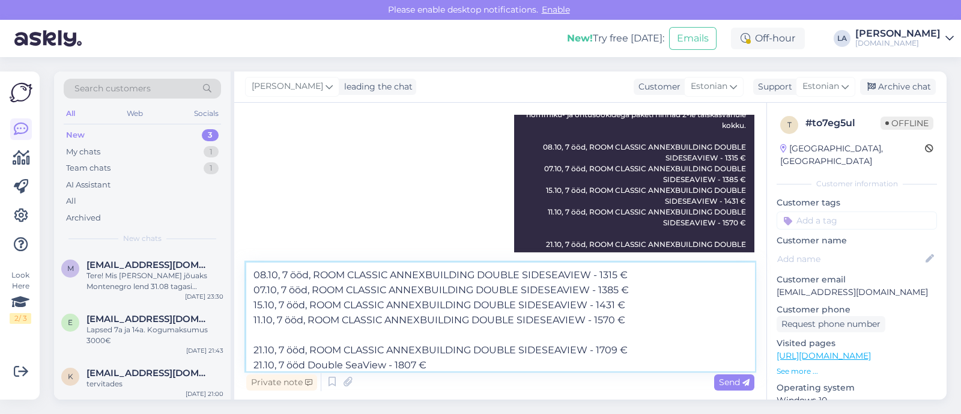
scroll to position [36, 0]
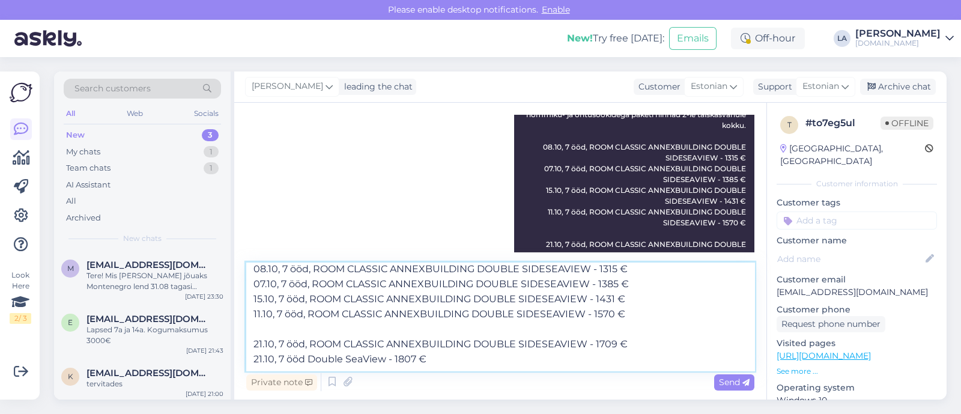
drag, startPoint x: 397, startPoint y: 363, endPoint x: 414, endPoint y: 364, distance: 16.9
click at [414, 364] on textarea "Vabandust soovisite [PERSON_NAME] üksinda majutudes. :) 08.10, 7 ööd, ROOM CLAS…" at bounding box center [500, 316] width 508 height 108
drag, startPoint x: 602, startPoint y: 343, endPoint x: 617, endPoint y: 343, distance: 14.4
click at [617, 343] on textarea "Vabandust soovisite [PERSON_NAME] üksinda majutudes. :) 08.10, 7 ööd, ROOM CLAS…" at bounding box center [500, 316] width 508 height 108
drag, startPoint x: 601, startPoint y: 313, endPoint x: 615, endPoint y: 312, distance: 14.4
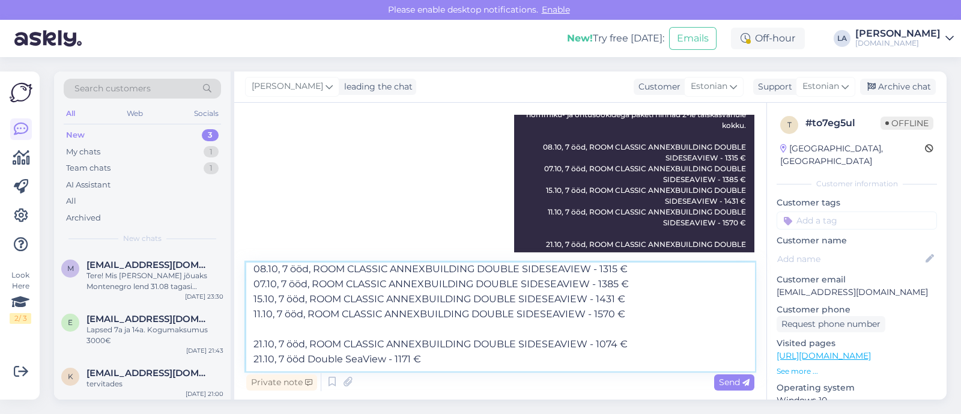
click at [615, 312] on textarea "Vabandust soovisite [PERSON_NAME] üksinda majutudes. :) 08.10, 7 ööd, ROOM CLAS…" at bounding box center [500, 316] width 508 height 108
drag, startPoint x: 597, startPoint y: 300, endPoint x: 614, endPoint y: 299, distance: 16.8
click at [614, 299] on textarea "Vabandust soovisite [PERSON_NAME] üksinda majutudes. :) 08.10, 7 ööd, ROOM CLAS…" at bounding box center [500, 316] width 508 height 108
drag, startPoint x: 602, startPoint y: 285, endPoint x: 618, endPoint y: 283, distance: 16.9
click at [618, 283] on textarea "Vabandust soovisite [PERSON_NAME] üksinda majutudes. :) 08.10, 7 ööd, ROOM CLAS…" at bounding box center [500, 316] width 508 height 108
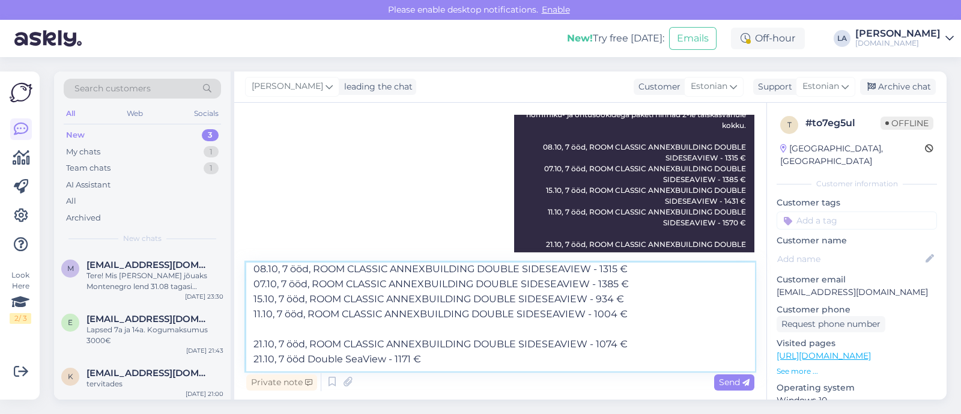
drag, startPoint x: 600, startPoint y: 284, endPoint x: 618, endPoint y: 283, distance: 18.1
click at [618, 283] on textarea "Vabandust soovisite [PERSON_NAME] üksinda majutudes. :) 08.10, 7 ööd, ROOM CLAS…" at bounding box center [500, 316] width 508 height 108
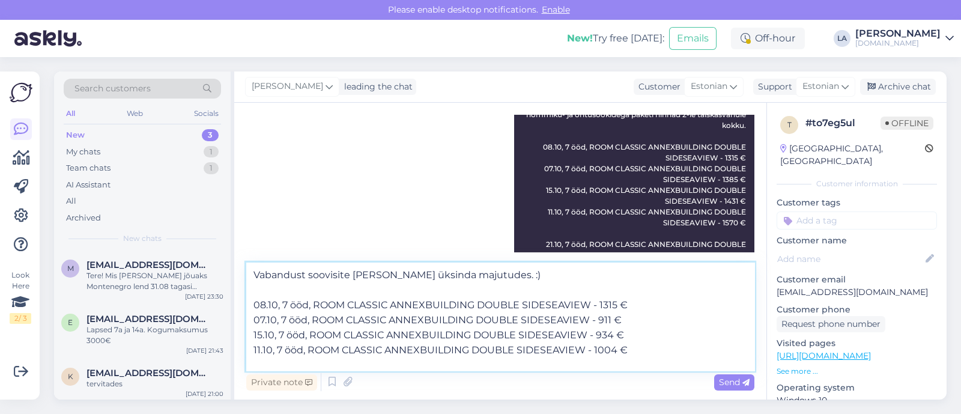
drag, startPoint x: 600, startPoint y: 307, endPoint x: 618, endPoint y: 307, distance: 17.4
click at [618, 307] on textarea "Vabandust soovisite [PERSON_NAME] üksinda majutudes. :) 08.10, 7 ööd, ROOM CLAS…" at bounding box center [500, 316] width 508 height 108
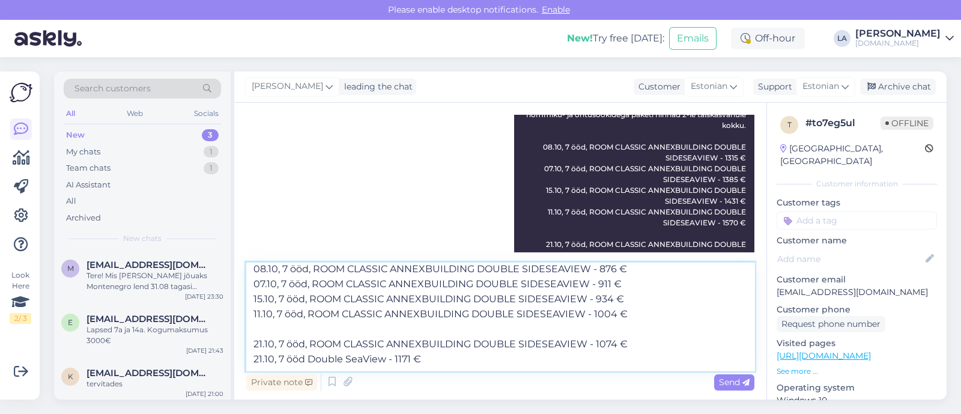
drag, startPoint x: 251, startPoint y: 315, endPoint x: 630, endPoint y: 312, distance: 379.5
click at [630, 312] on textarea "Vabandust soovisite [PERSON_NAME] üksinda majutudes. :) 08.10, 7 ööd, ROOM CLAS…" at bounding box center [500, 316] width 508 height 108
click at [645, 310] on textarea "Vabandust soovisite [PERSON_NAME] üksinda majutudes. :) 08.10, 7 ööd, ROOM CLAS…" at bounding box center [500, 316] width 508 height 108
click at [633, 310] on textarea "Vabandust soovisite [PERSON_NAME] üksinda majutudes. :) 08.10, 7 ööd, ROOM CLAS…" at bounding box center [500, 316] width 508 height 108
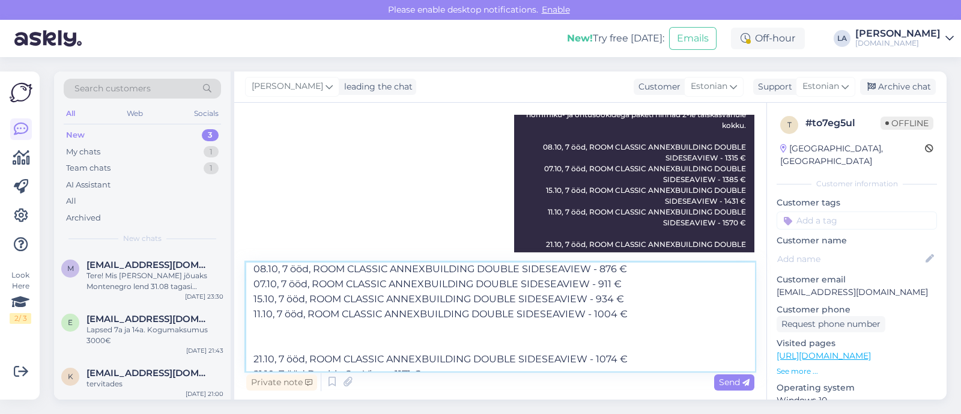
paste textarea "11.10, 7 ööd, ROOM CLASSIC ANNEXBUILDING DOUBLE SIDESEAVIEW - 1004 €"
click at [258, 331] on textarea "Vabandust soovisite [PERSON_NAME] üksinda majutudes. :) 08.10, 7 ööd, ROOM CLAS…" at bounding box center [500, 316] width 508 height 108
drag, startPoint x: 265, startPoint y: 331, endPoint x: 276, endPoint y: 330, distance: 10.8
click at [276, 330] on textarea "Vabandust soovisite [PERSON_NAME] üksinda majutudes. :) 08.10, 7 ööd, ROOM CLAS…" at bounding box center [500, 316] width 508 height 108
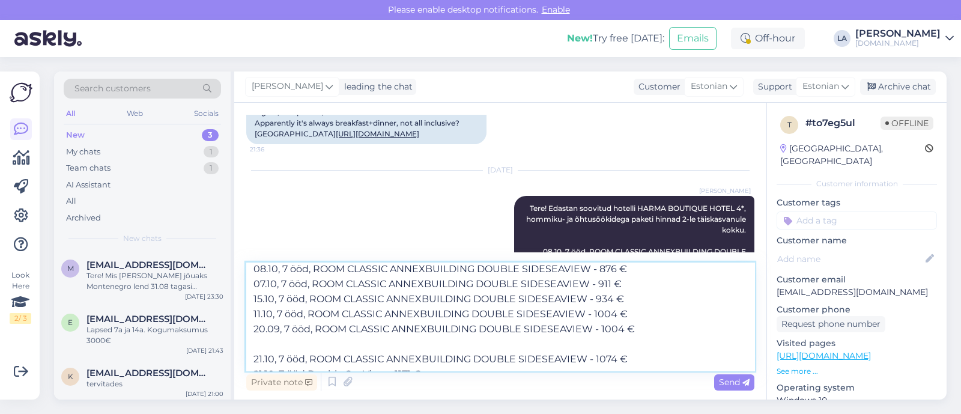
scroll to position [249, 0]
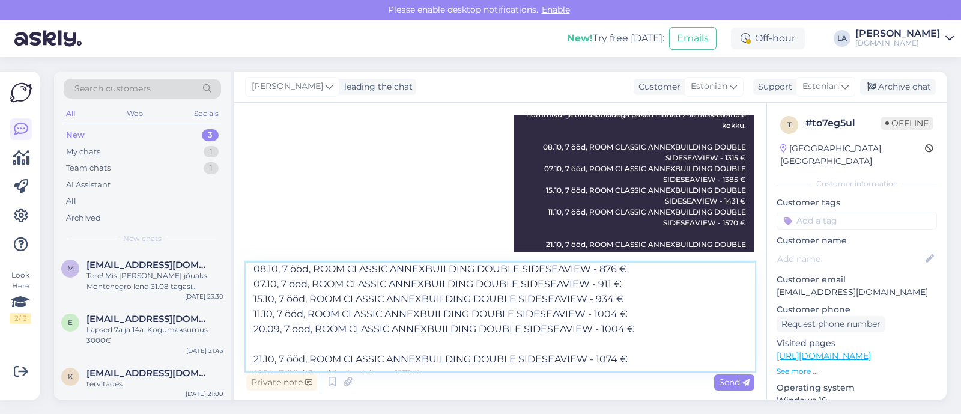
drag, startPoint x: 248, startPoint y: 328, endPoint x: 678, endPoint y: 334, distance: 430.5
click at [678, 334] on textarea "Vabandust soovisite [PERSON_NAME] üksinda majutudes. :) 08.10, 7 ööd, ROOM CLAS…" at bounding box center [500, 316] width 508 height 108
type textarea "Vabandust soovisite [PERSON_NAME] üksinda majutudes. :) 08.10, 7 ööd, ROOM CLAS…"
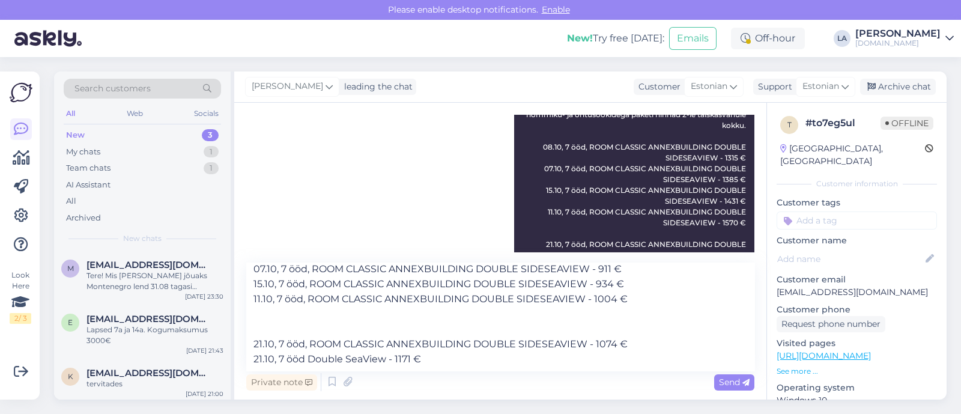
click at [728, 385] on span "Send" at bounding box center [734, 381] width 31 height 11
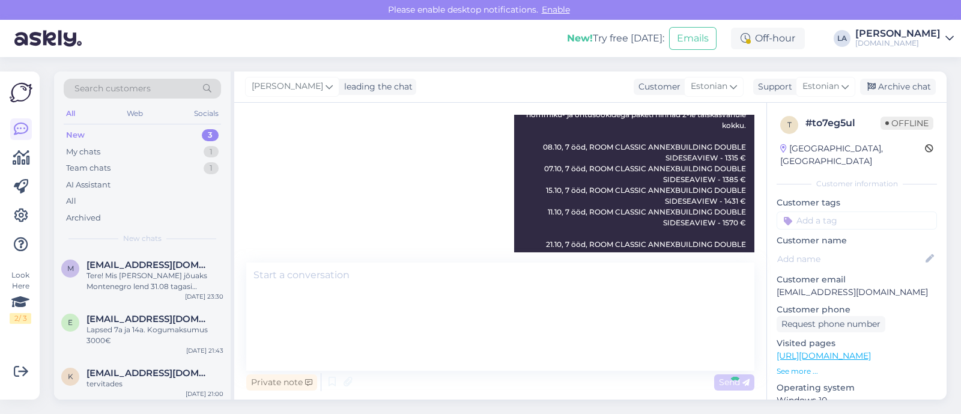
scroll to position [0, 0]
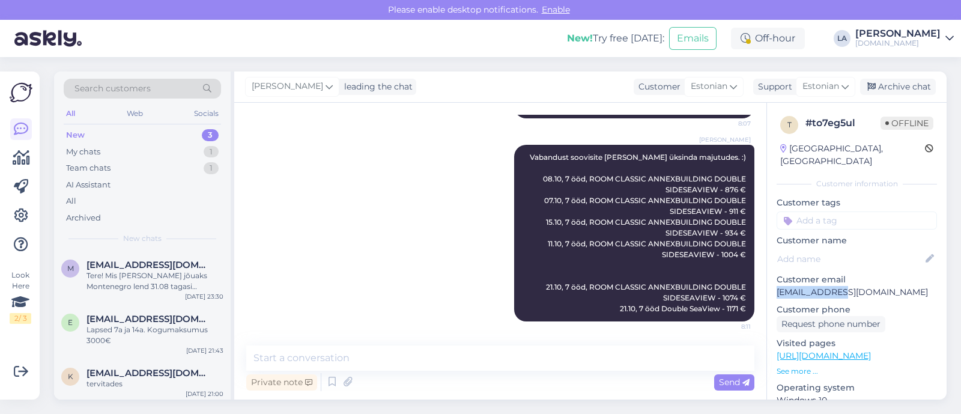
drag, startPoint x: 776, startPoint y: 276, endPoint x: 833, endPoint y: 277, distance: 57.1
click at [847, 286] on p "[EMAIL_ADDRESS][DOMAIN_NAME]" at bounding box center [856, 292] width 160 height 13
copy p "[EMAIL_ADDRESS][DOMAIN_NAME]"
click at [455, 293] on div "Lilit [PERSON_NAME] soovisite [PERSON_NAME] üksinda majutudes. :) 08.10, 7 ööd,…" at bounding box center [500, 232] width 508 height 203
click at [925, 91] on div "Archive chat" at bounding box center [898, 87] width 76 height 16
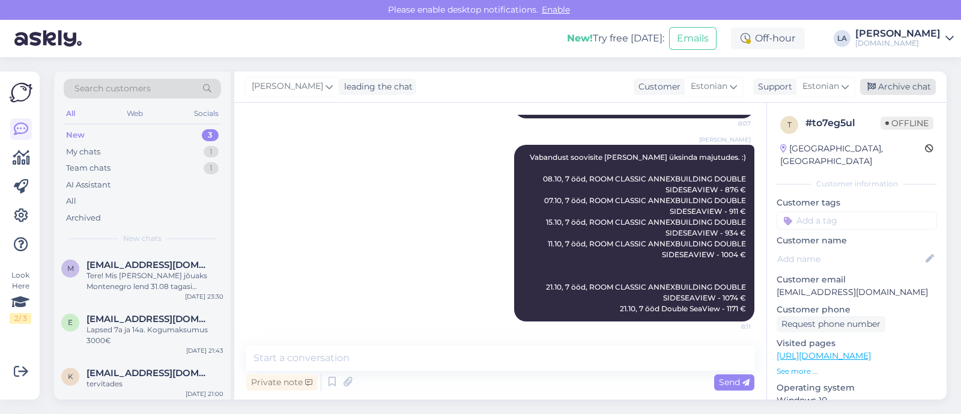
scroll to position [456, 0]
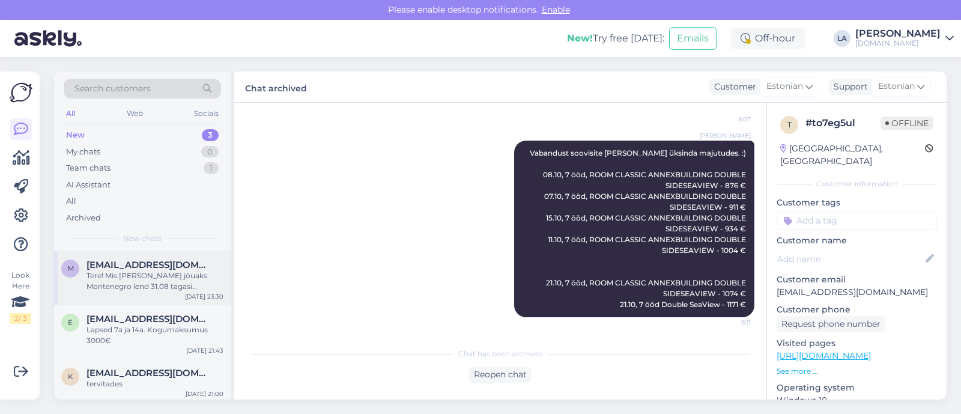
click at [137, 278] on div "Tere! Mis [PERSON_NAME] jõuaks Montenegro lend 31.08 tagasi [GEOGRAPHIC_DATA]? …" at bounding box center [154, 281] width 137 height 22
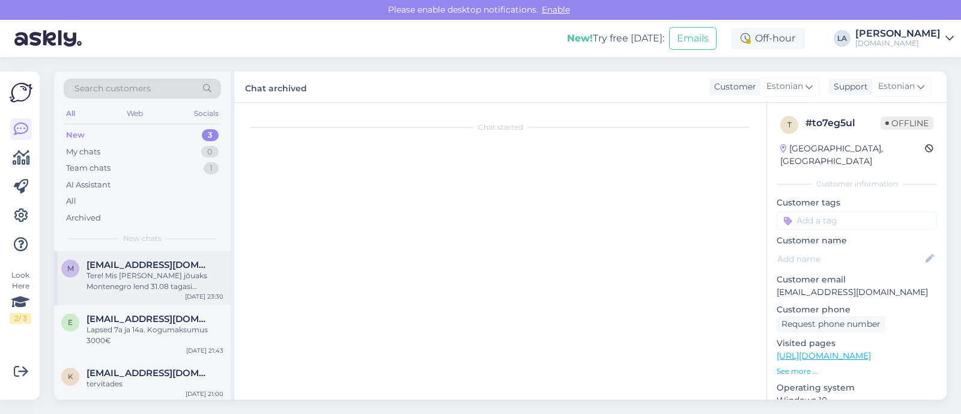
scroll to position [0, 0]
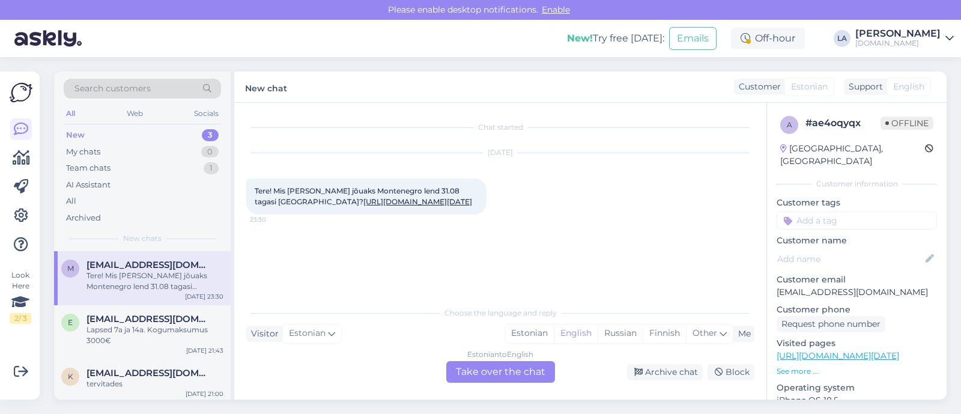
click at [364, 202] on link "[URL][DOMAIN_NAME][DATE]" at bounding box center [417, 201] width 109 height 9
click at [399, 199] on link "[URL][DOMAIN_NAME][DATE]" at bounding box center [417, 201] width 109 height 9
click at [433, 205] on link "[URL][DOMAIN_NAME][DATE]" at bounding box center [417, 201] width 109 height 9
click at [498, 370] on div "Estonian to English Take over the chat" at bounding box center [500, 372] width 109 height 22
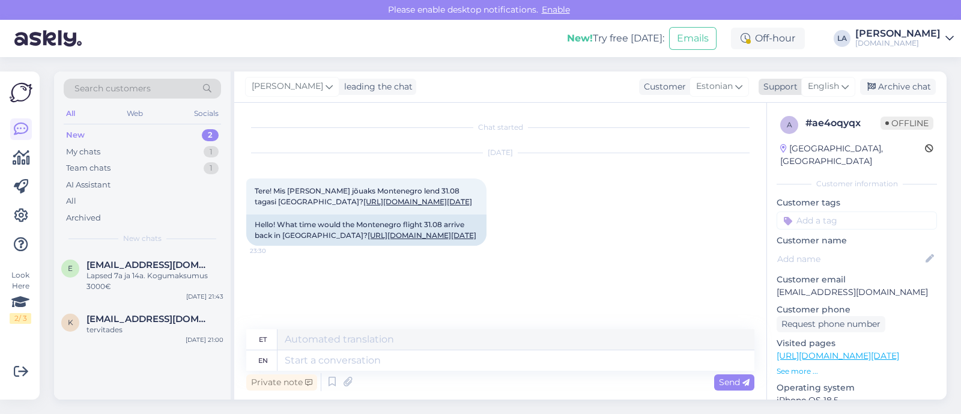
click at [813, 92] on span "English" at bounding box center [823, 86] width 31 height 13
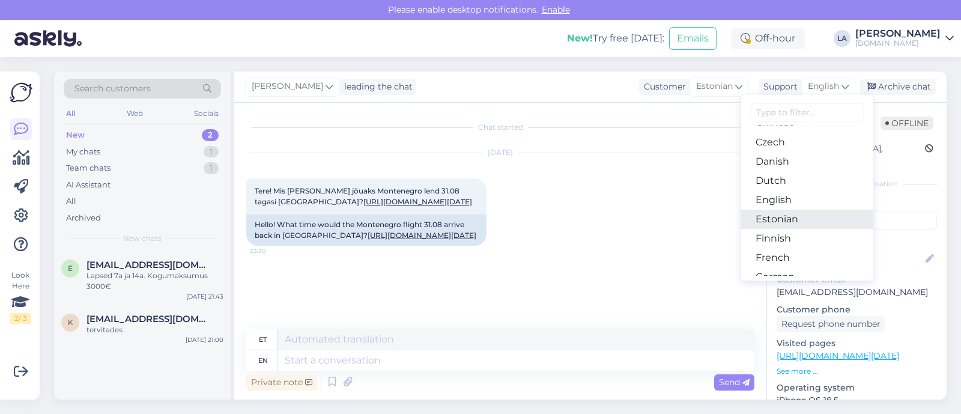
click at [772, 215] on link "Estonian" at bounding box center [807, 219] width 132 height 19
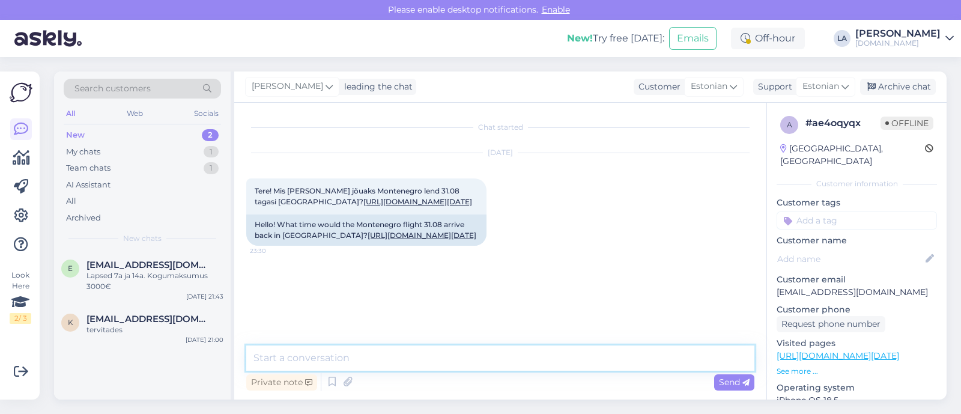
click at [398, 352] on textarea at bounding box center [500, 357] width 508 height 25
paste textarea "Vila V Lux (4)"
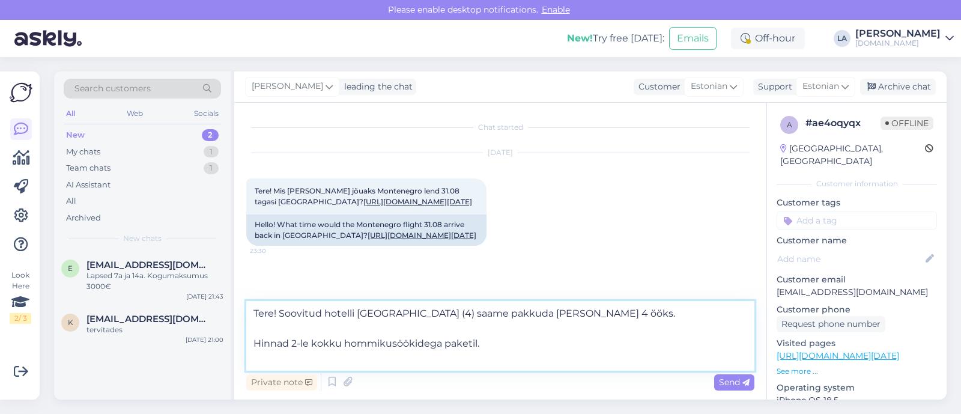
paste textarea "Studio 2 adults"
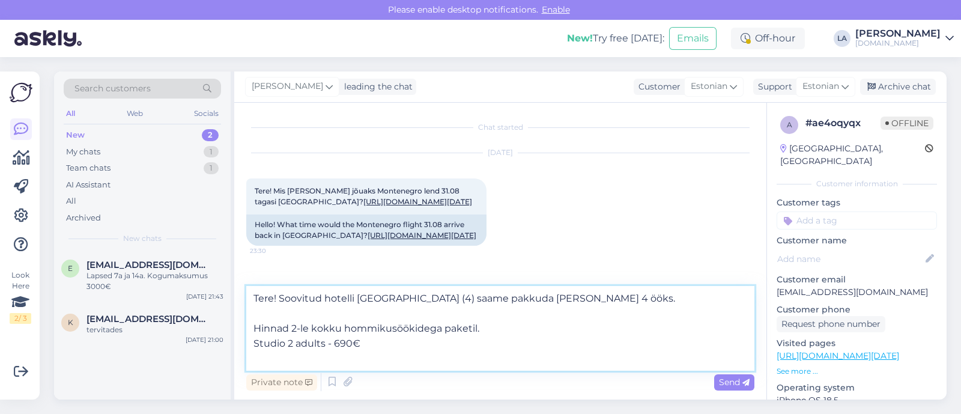
paste textarea "Apartment 2+2"
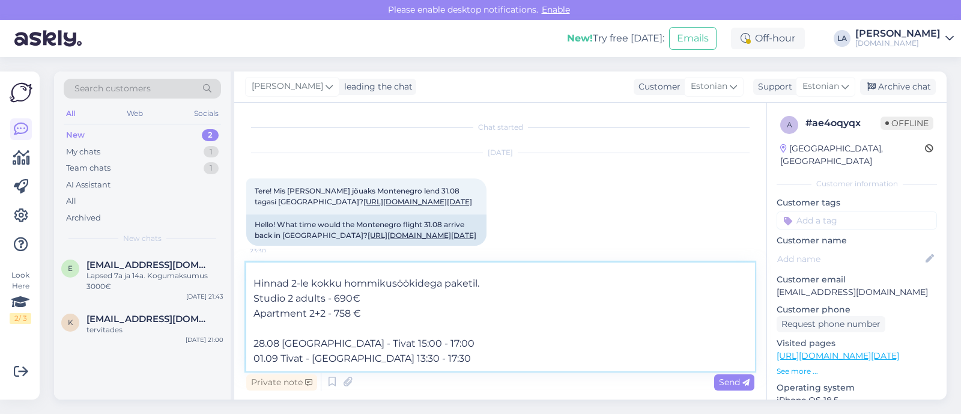
scroll to position [45, 0]
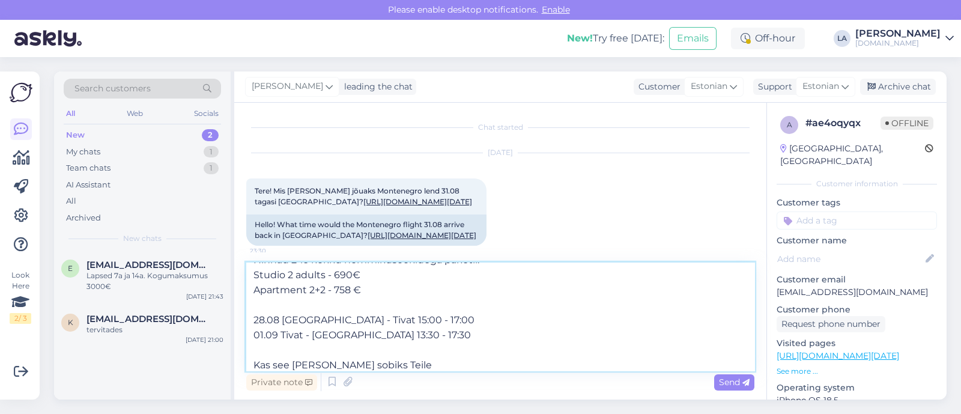
type textarea "Tere! Soovitud hotelli [GEOGRAPHIC_DATA] (4) saame pakkuda [PERSON_NAME] 4 ööks…"
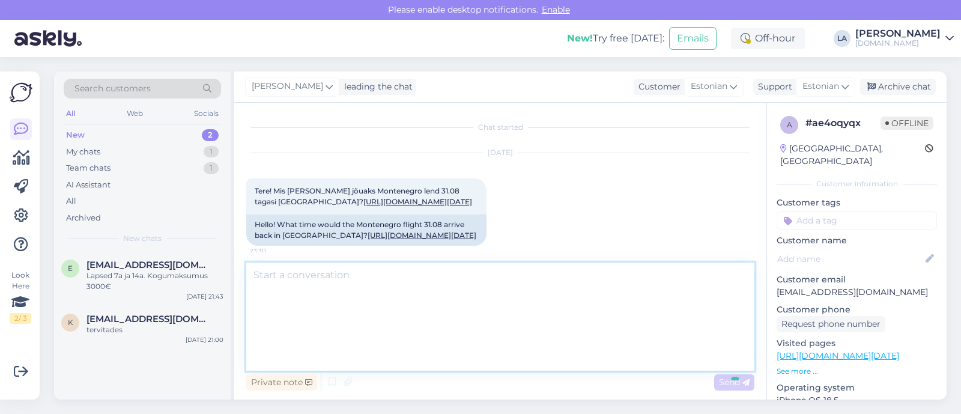
scroll to position [0, 0]
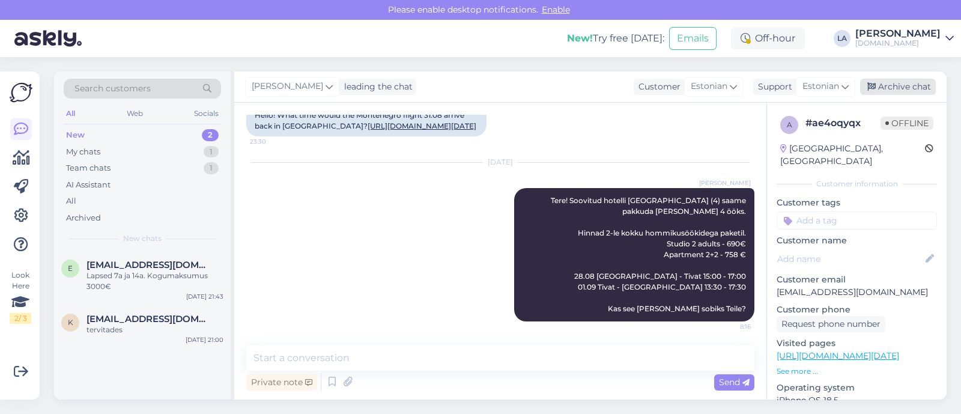
click at [910, 83] on div "Archive chat" at bounding box center [898, 87] width 76 height 16
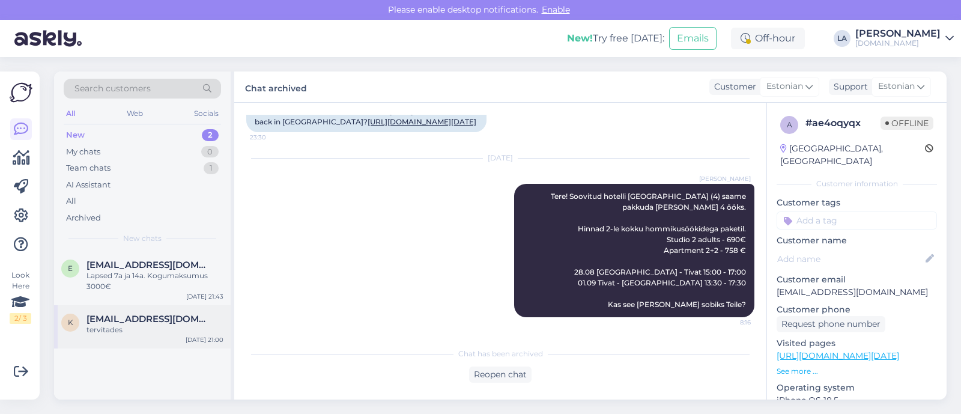
click at [147, 333] on div "tervitades" at bounding box center [154, 329] width 137 height 11
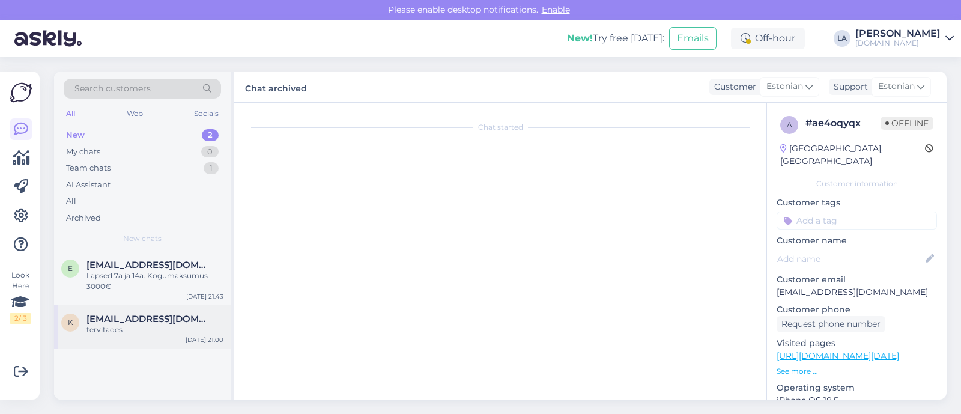
scroll to position [0, 0]
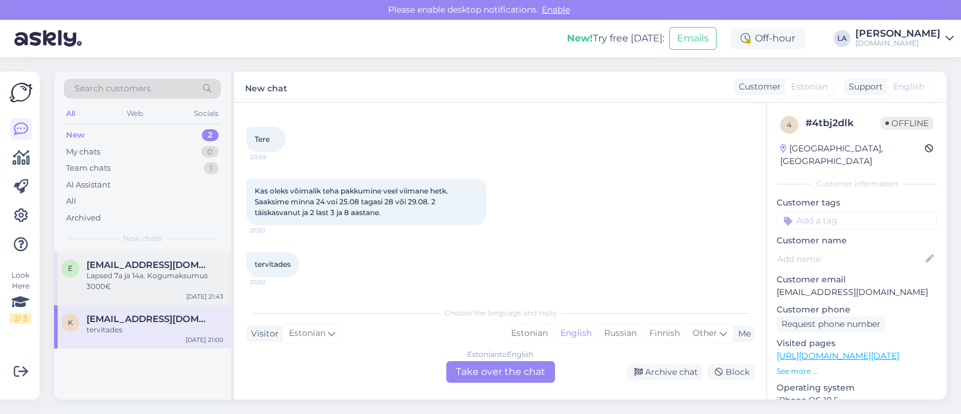
click at [145, 283] on div "Lapsed 7a ja 14a. Kogumaksumus 3000€" at bounding box center [154, 281] width 137 height 22
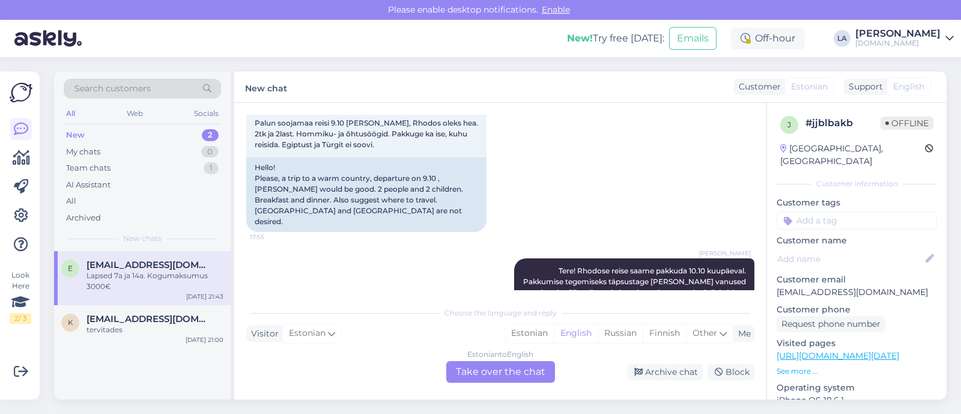
scroll to position [159, 0]
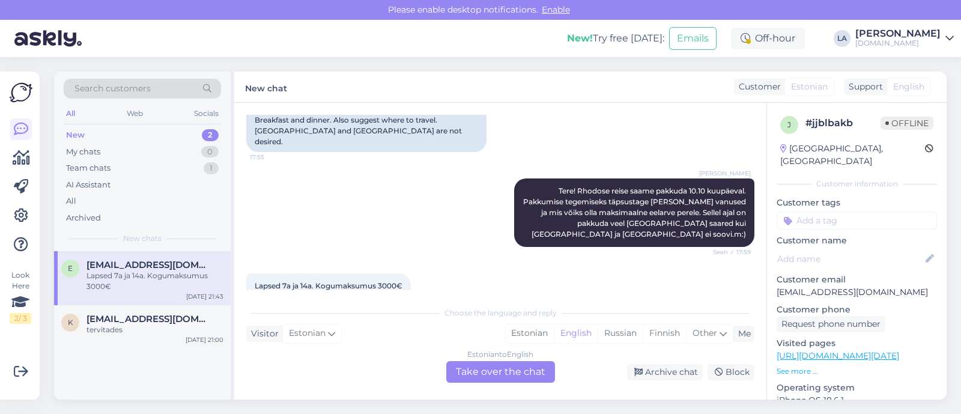
click at [534, 375] on div "Estonian to English Take over the chat" at bounding box center [500, 372] width 109 height 22
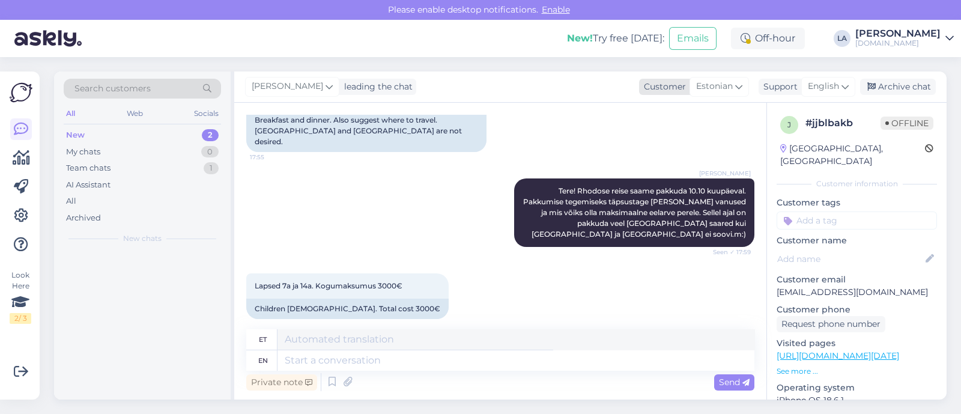
scroll to position [150, 0]
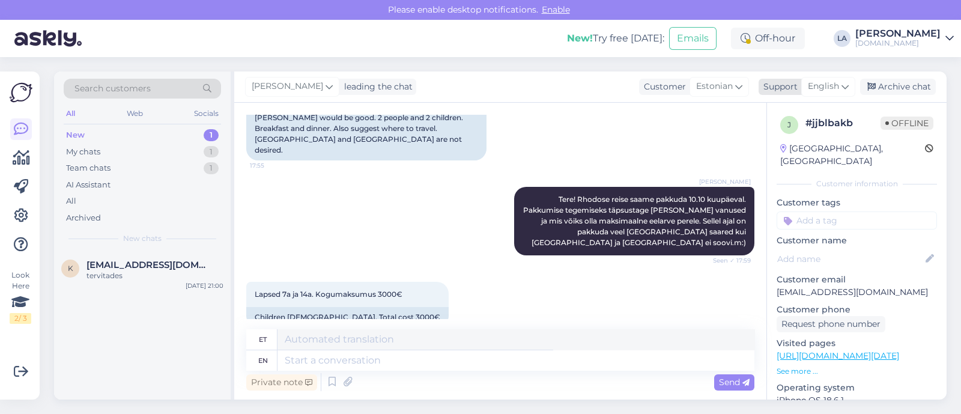
click at [819, 90] on span "English" at bounding box center [823, 86] width 31 height 13
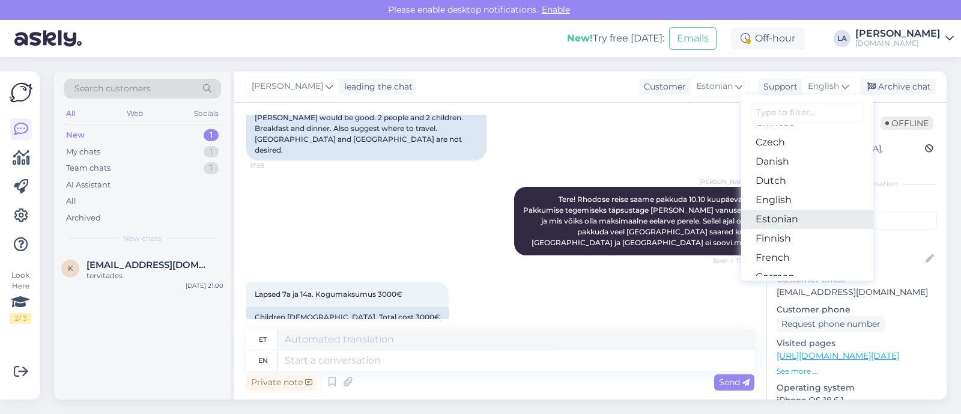
click at [767, 222] on link "Estonian" at bounding box center [807, 219] width 132 height 19
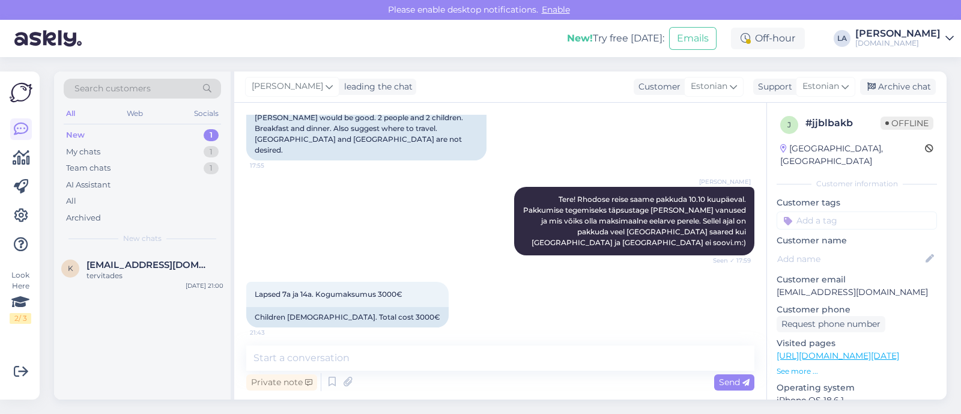
scroll to position [134, 0]
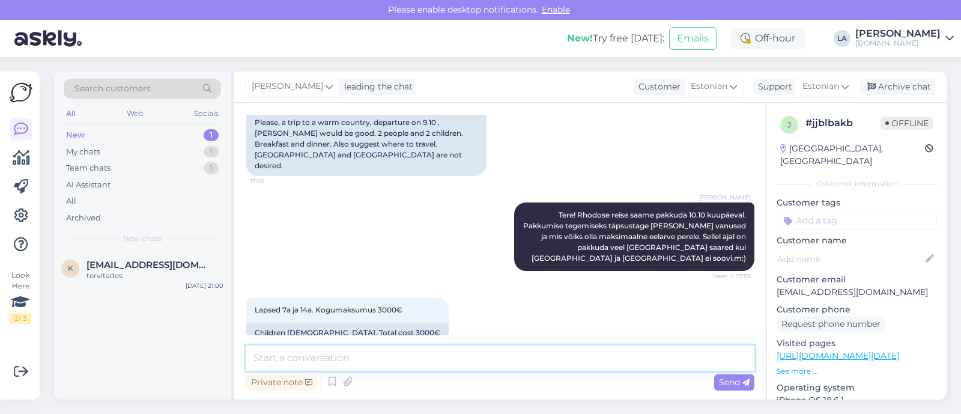
click at [420, 352] on textarea at bounding box center [500, 357] width 508 height 25
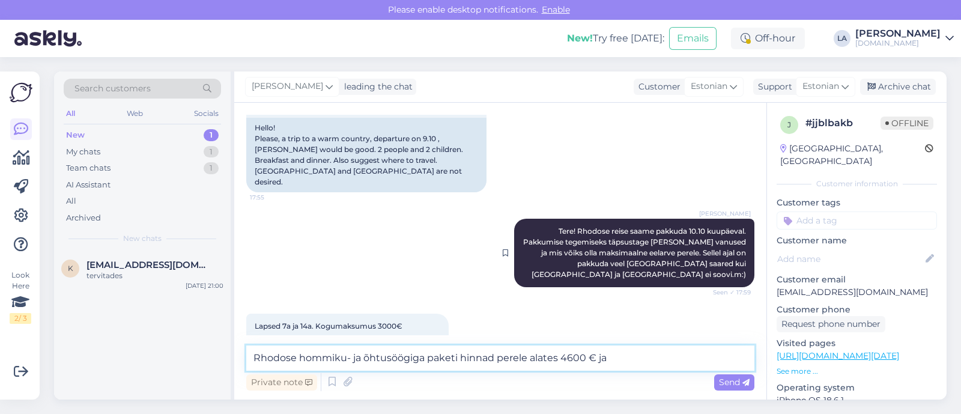
scroll to position [134, 0]
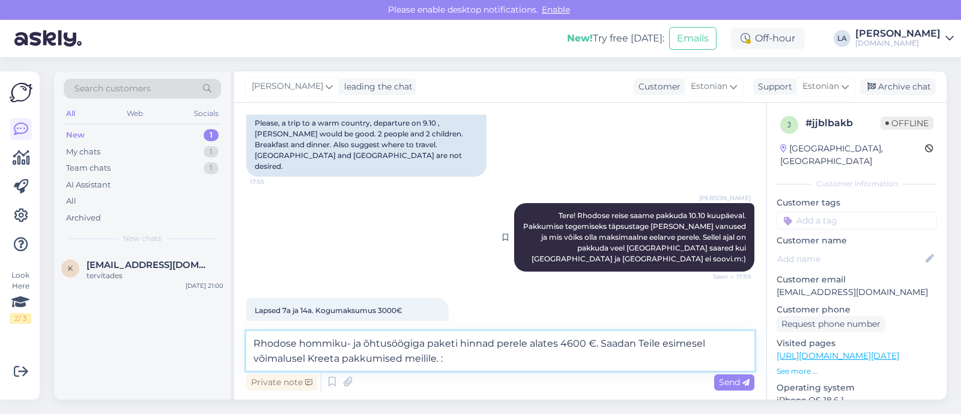
type textarea "Rhodose hommiku- ja õhtusöögiga paketi hinnad perele alates 4600 €. Saadan Teil…"
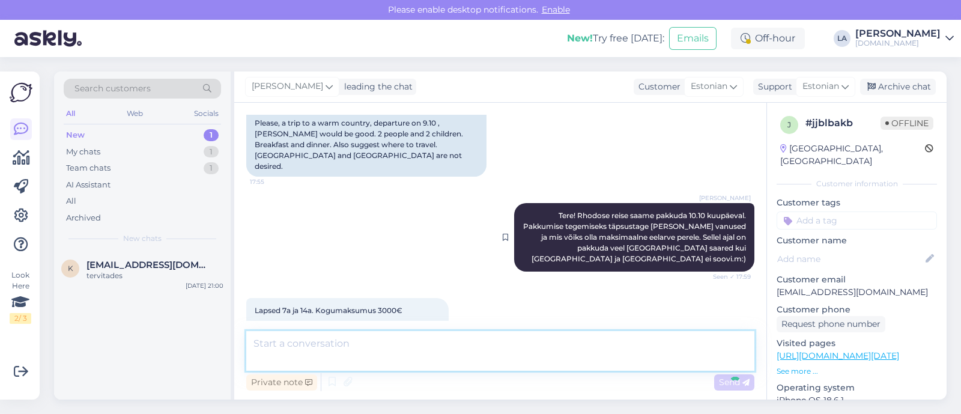
scroll to position [233, 0]
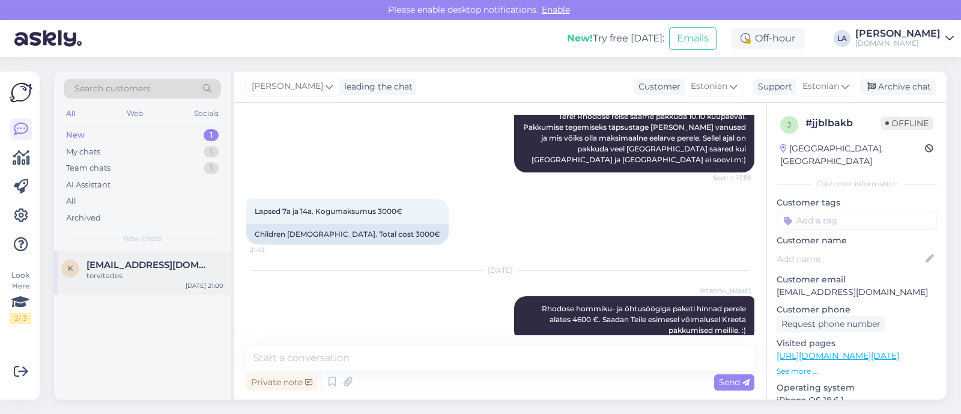
click at [88, 265] on span "[EMAIL_ADDRESS][DOMAIN_NAME]" at bounding box center [148, 264] width 125 height 11
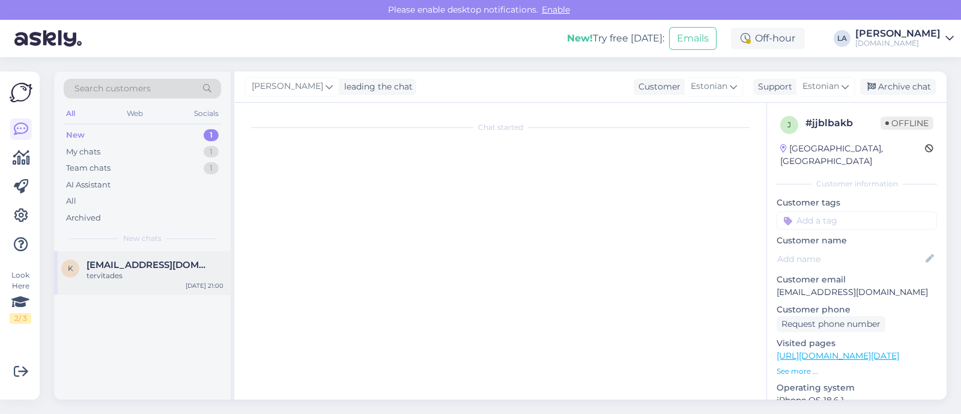
scroll to position [52, 0]
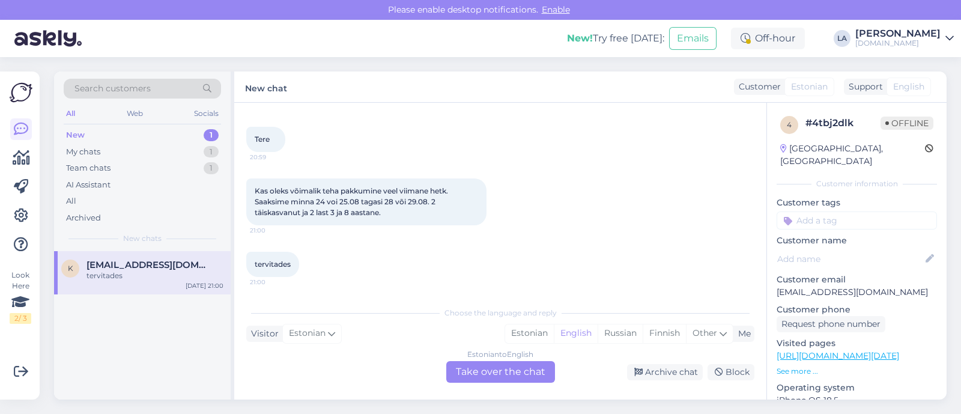
click at [513, 367] on div "Estonian to English Take over the chat" at bounding box center [500, 372] width 109 height 22
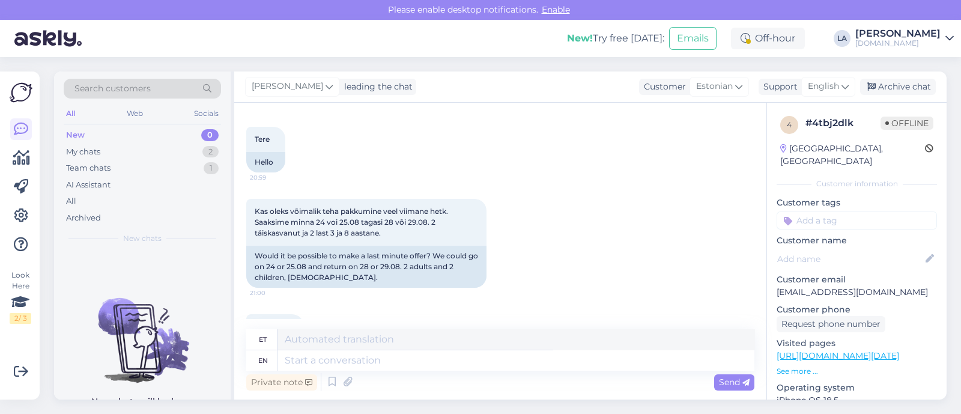
click at [831, 97] on div "[PERSON_NAME] leading the chat Customer Estonian Support English Arabic Belarus…" at bounding box center [590, 86] width 712 height 31
click at [829, 92] on span "English" at bounding box center [823, 86] width 31 height 13
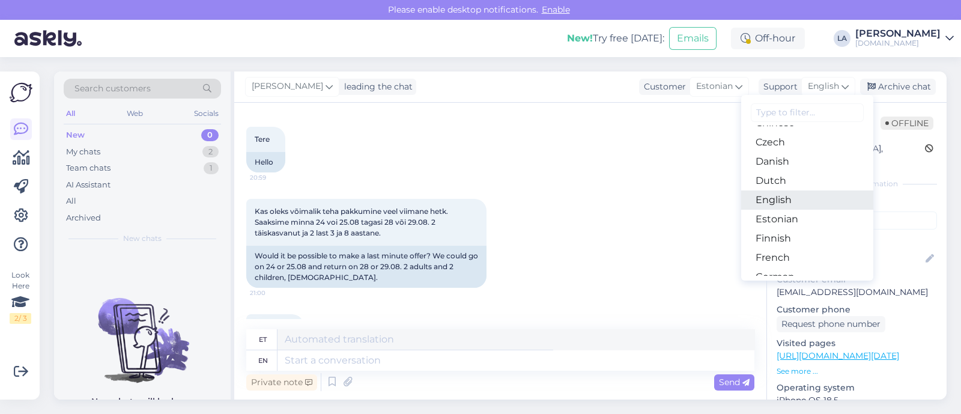
click at [784, 196] on link "English" at bounding box center [807, 199] width 132 height 19
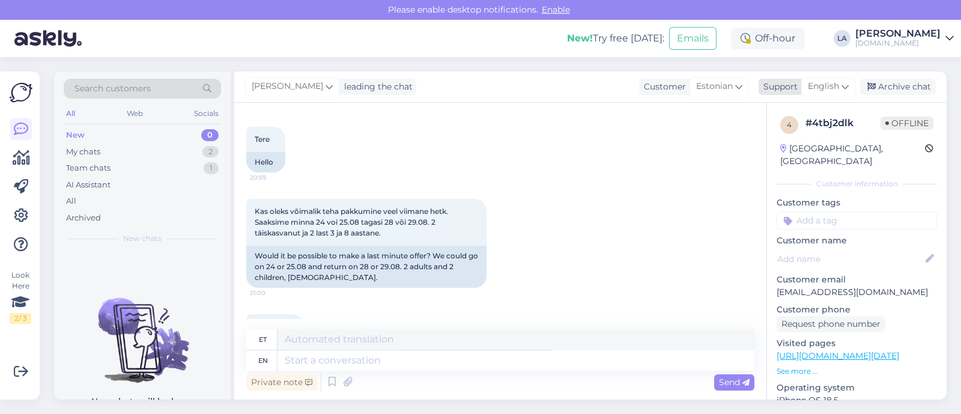
click at [827, 85] on span "English" at bounding box center [823, 86] width 31 height 13
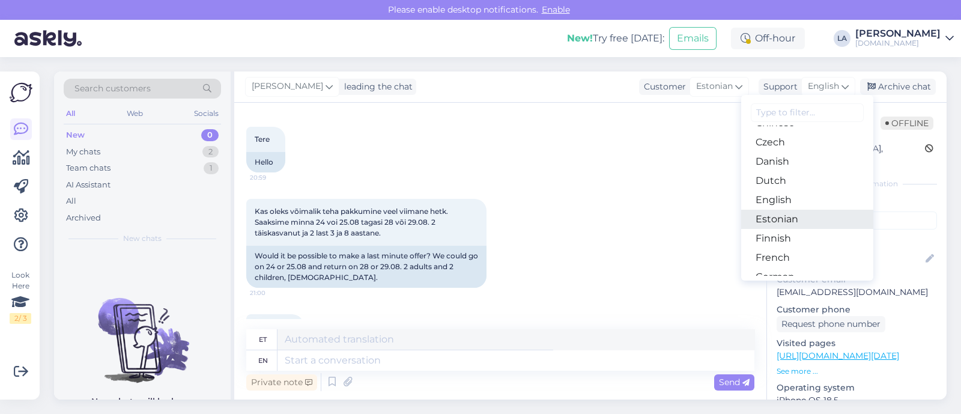
click at [790, 217] on link "Estonian" at bounding box center [807, 219] width 132 height 19
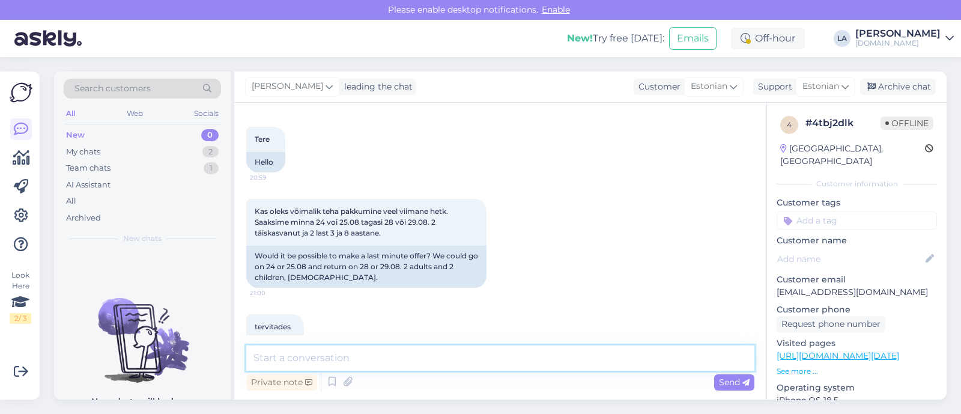
click at [461, 358] on textarea at bounding box center [500, 357] width 508 height 25
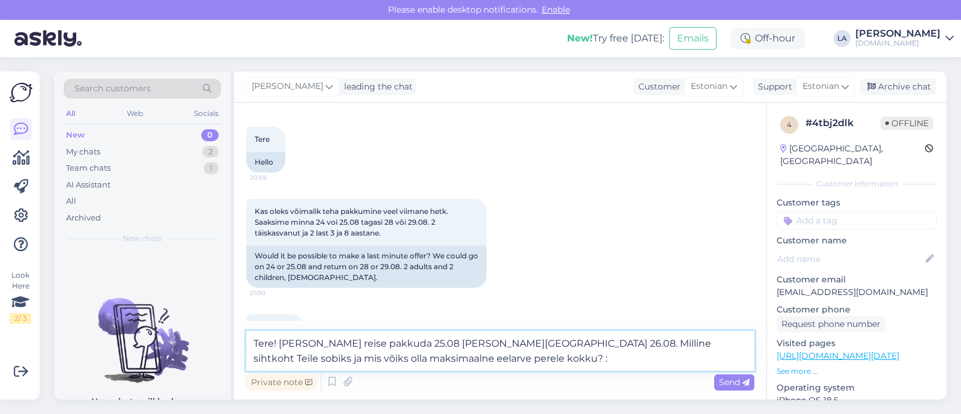
type textarea "Tere! [PERSON_NAME] reise pakkuda 25.08 [PERSON_NAME][GEOGRAPHIC_DATA] 26.08. M…"
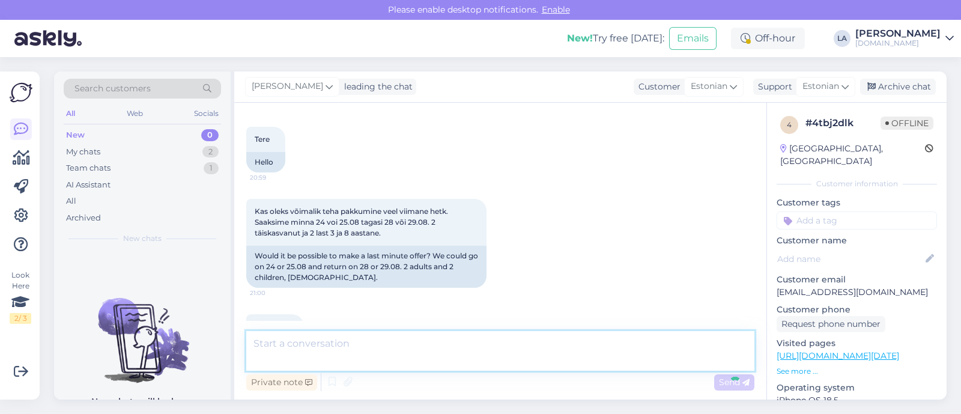
scroll to position [189, 0]
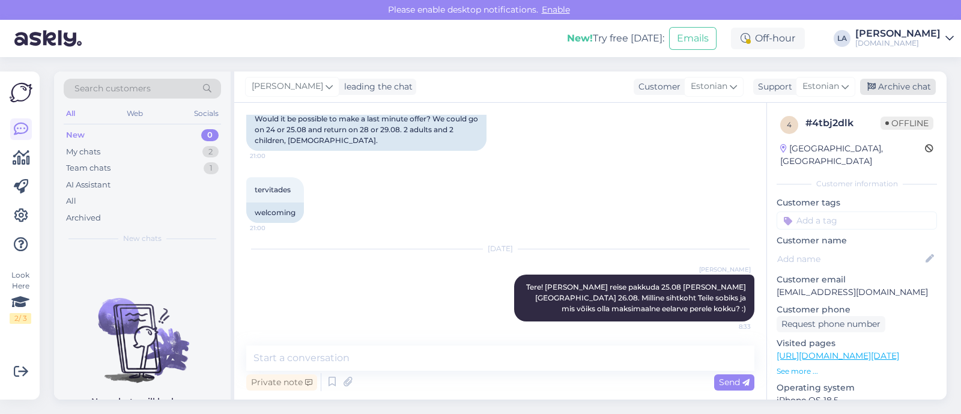
click at [910, 91] on div "Archive chat" at bounding box center [898, 87] width 76 height 16
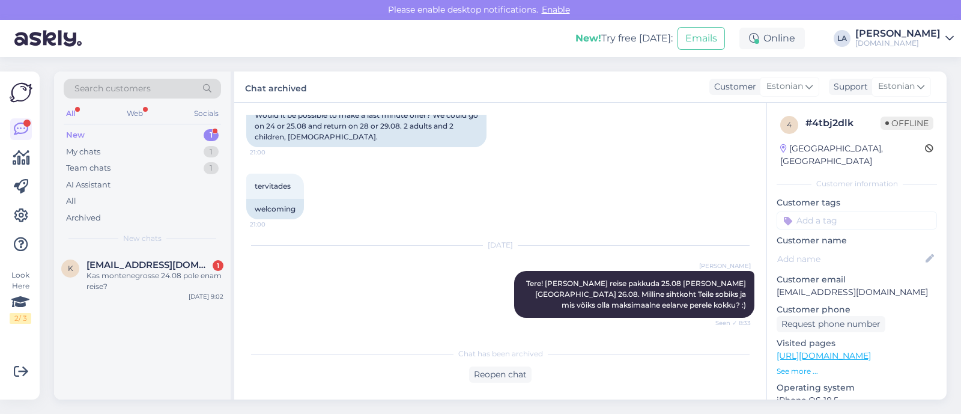
scroll to position [244, 0]
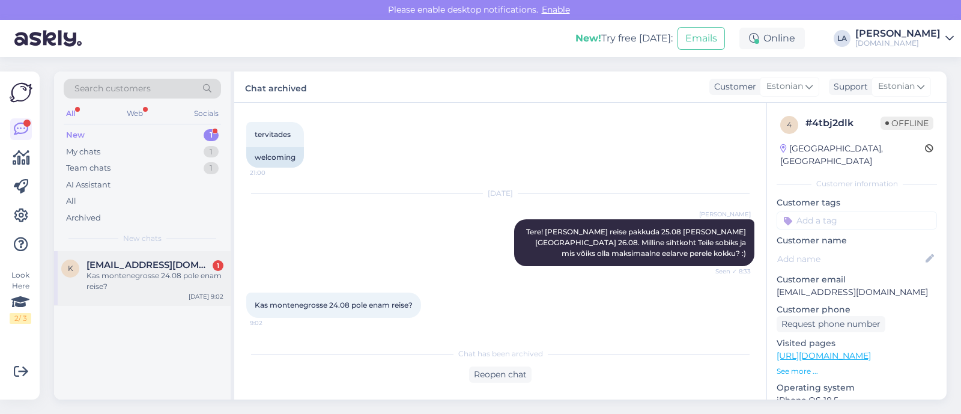
click at [187, 267] on span "[EMAIL_ADDRESS][DOMAIN_NAME]" at bounding box center [148, 264] width 125 height 11
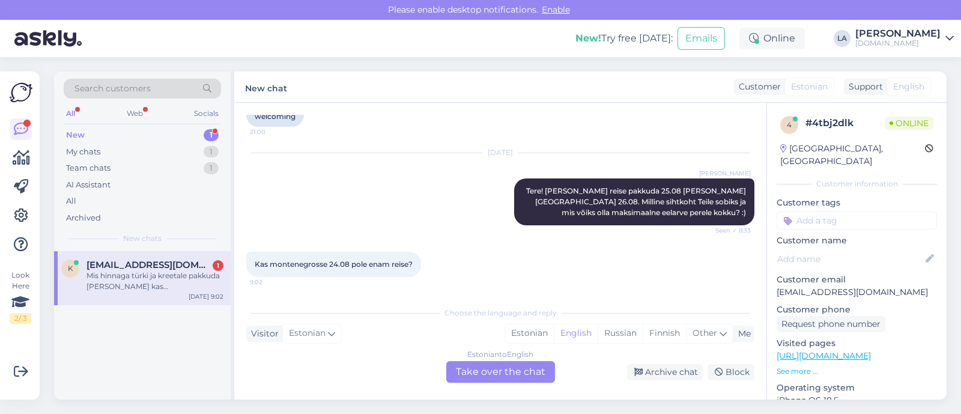
scroll to position [347, 0]
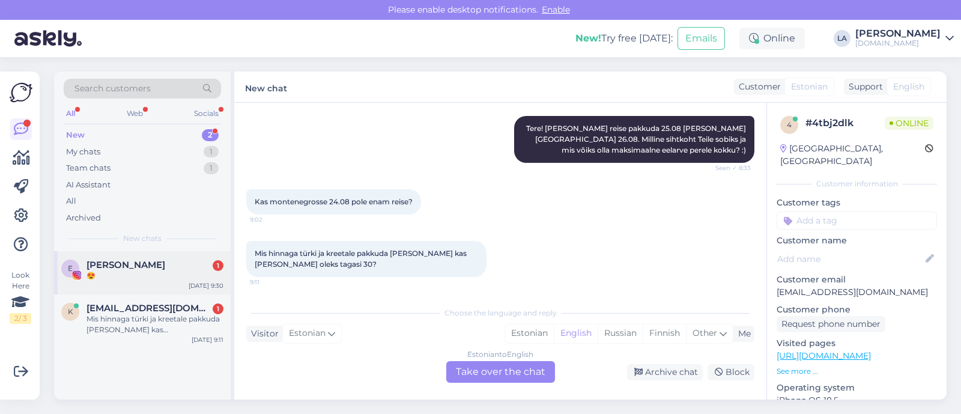
click at [175, 259] on div "[PERSON_NAME] 1" at bounding box center [154, 264] width 137 height 11
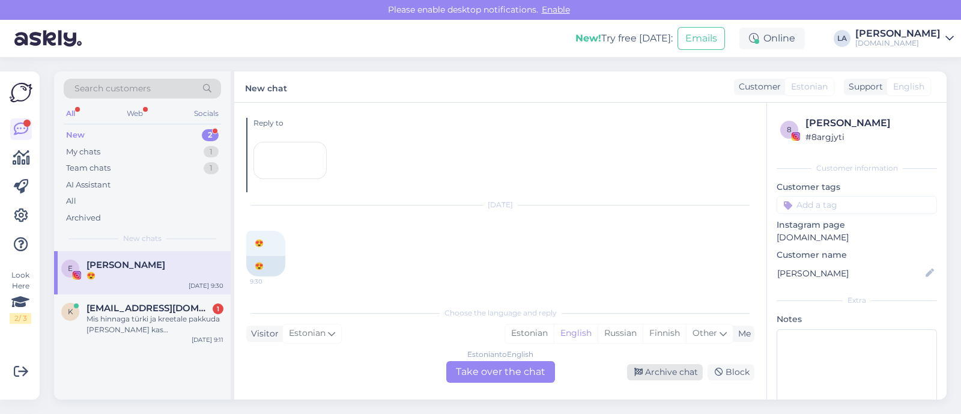
scroll to position [12351, 0]
click at [642, 371] on icon at bounding box center [638, 372] width 8 height 8
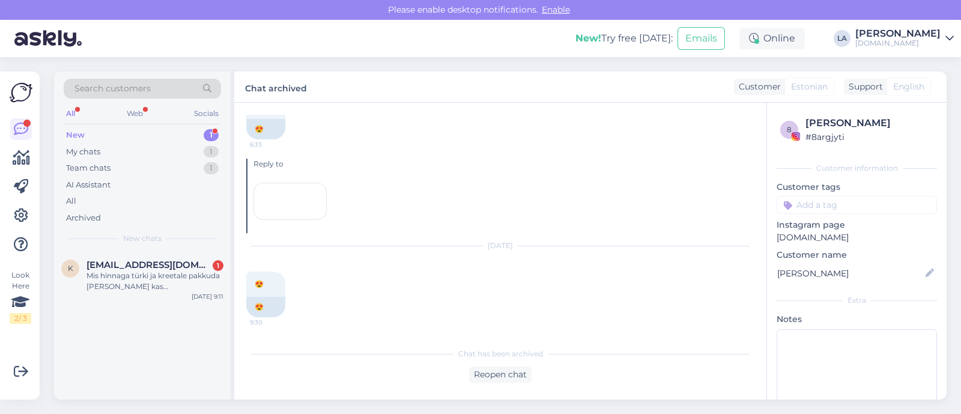
scroll to position [12387, 0]
click at [203, 88] on icon at bounding box center [207, 89] width 18 height 8
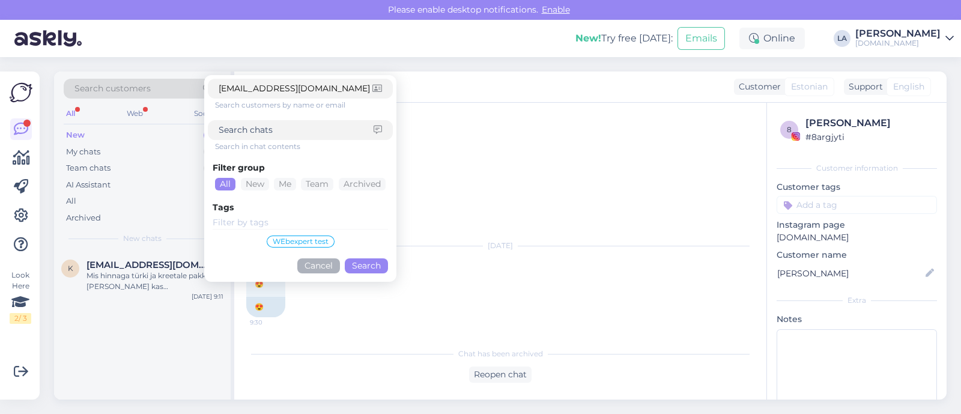
type input "[EMAIL_ADDRESS][DOMAIN_NAME]"
click at [355, 258] on button "Search" at bounding box center [366, 265] width 43 height 15
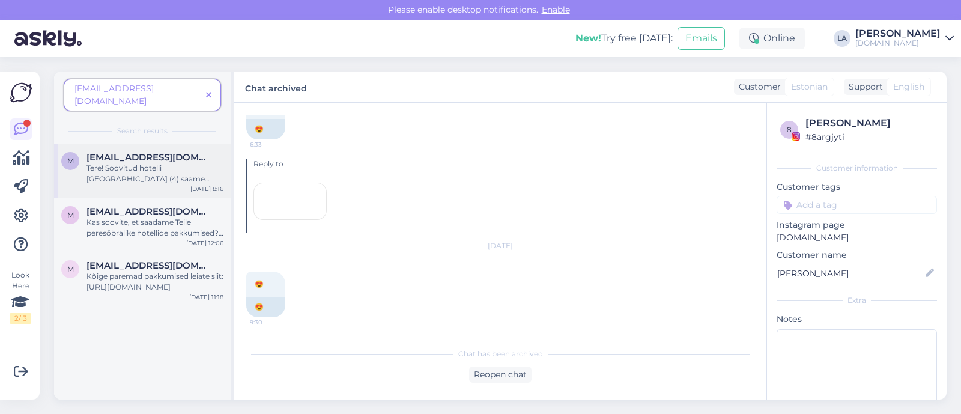
click at [159, 171] on div "Tere! Soovitud hotelli [GEOGRAPHIC_DATA] (4) saame pakkuda [PERSON_NAME] 4 ööks…" at bounding box center [154, 174] width 137 height 22
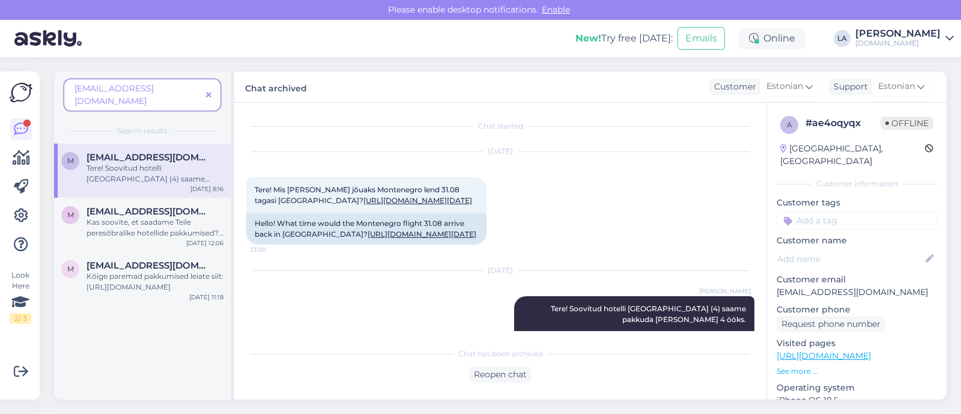
scroll to position [0, 0]
click at [213, 89] on span at bounding box center [208, 95] width 15 height 13
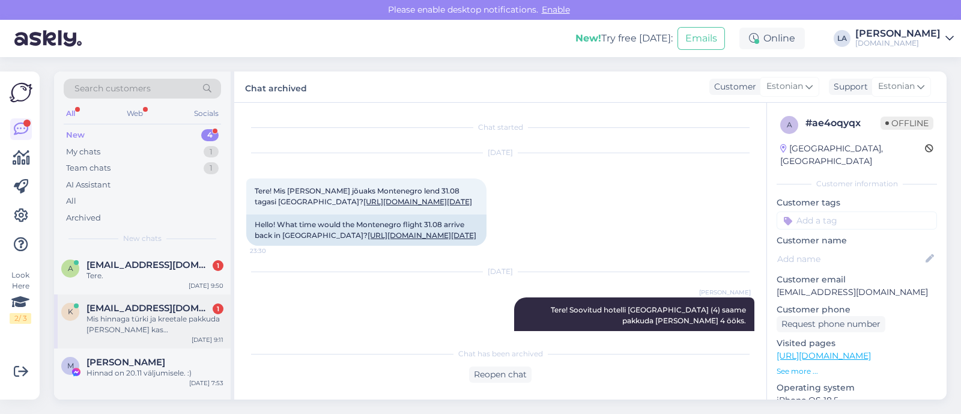
click at [156, 325] on div "Mis hinnaga türki ja kreetale pakkuda [PERSON_NAME] kas [PERSON_NAME] oleks tag…" at bounding box center [154, 324] width 137 height 22
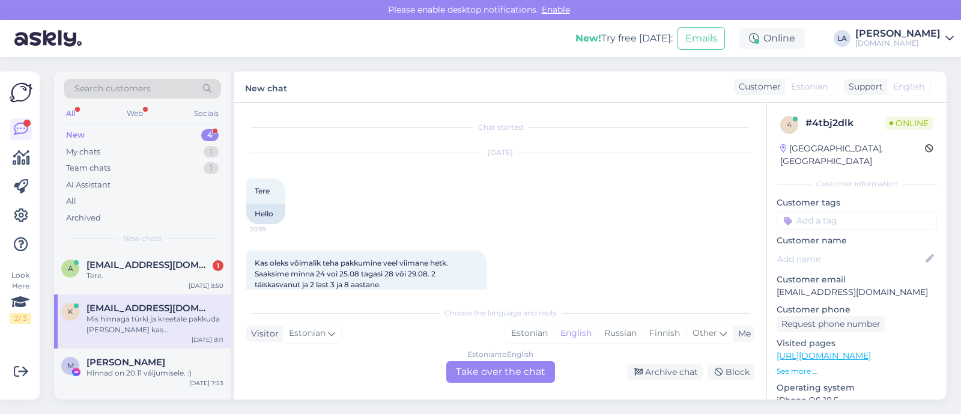
scroll to position [347, 0]
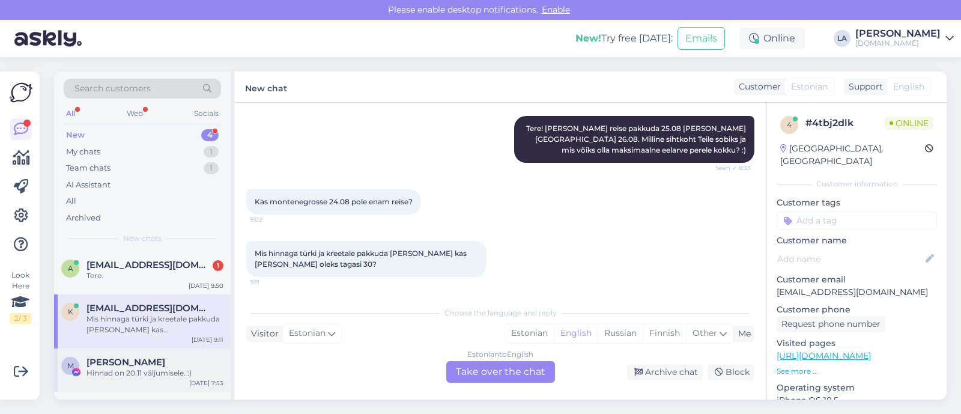
click at [165, 372] on div "Hinnad on 20.11 väljumisele. :)" at bounding box center [154, 372] width 137 height 11
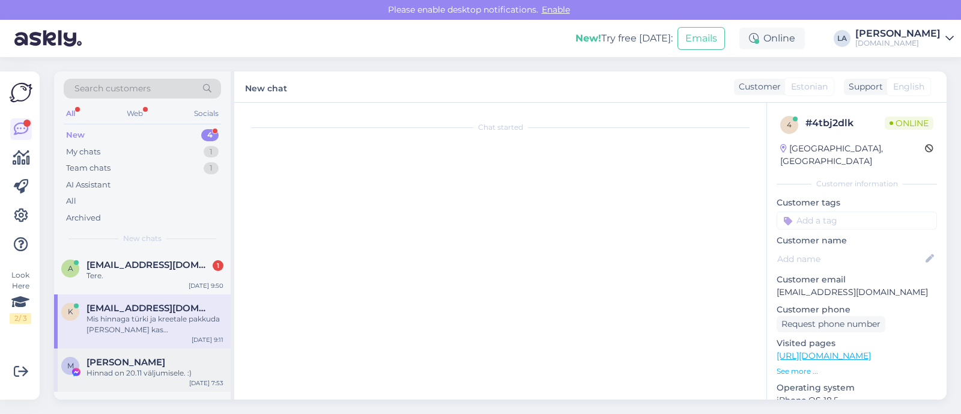
scroll to position [1124, 0]
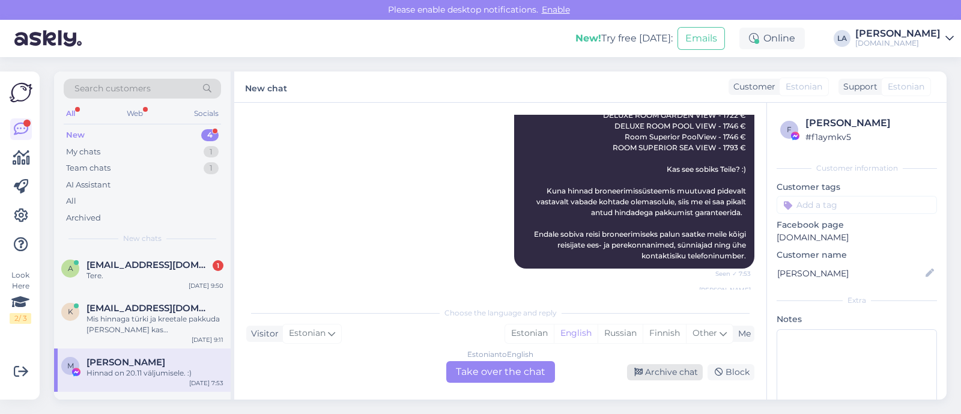
click at [675, 370] on div "Archive chat" at bounding box center [665, 372] width 76 height 16
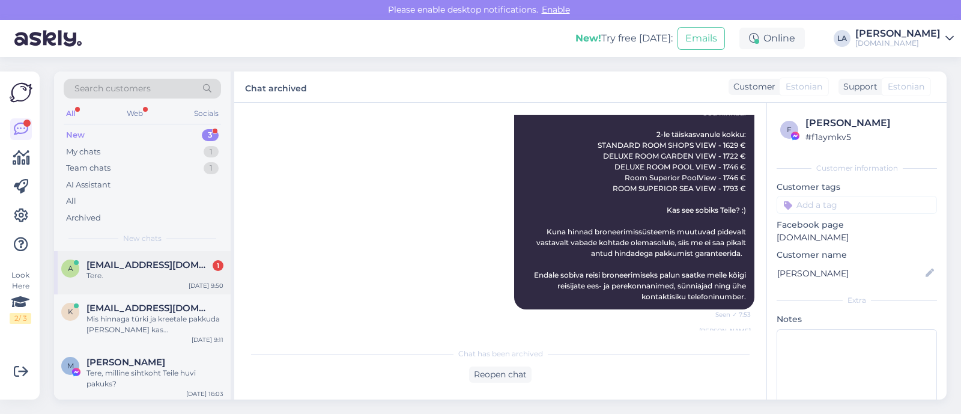
click at [103, 268] on span "[EMAIL_ADDRESS][DOMAIN_NAME]" at bounding box center [148, 264] width 125 height 11
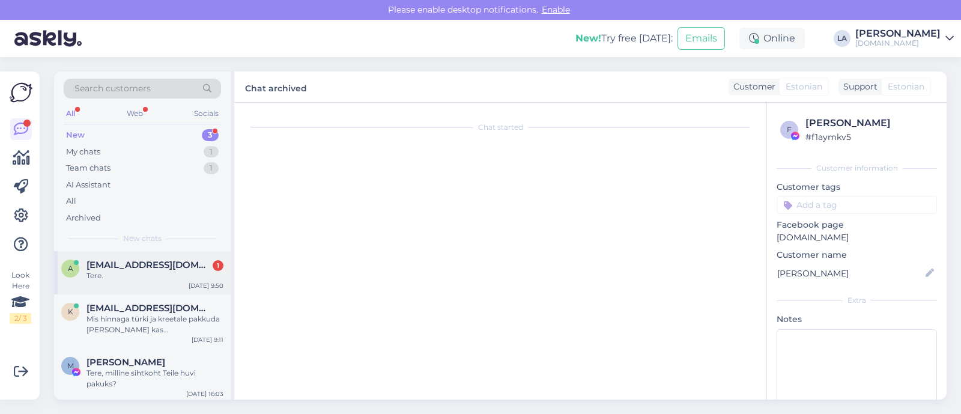
scroll to position [0, 0]
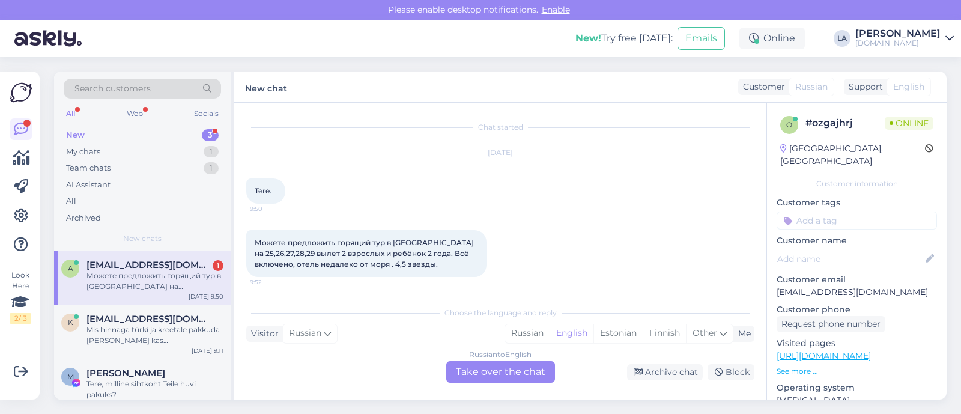
click at [512, 370] on div "Russian to English Take over the chat" at bounding box center [500, 372] width 109 height 22
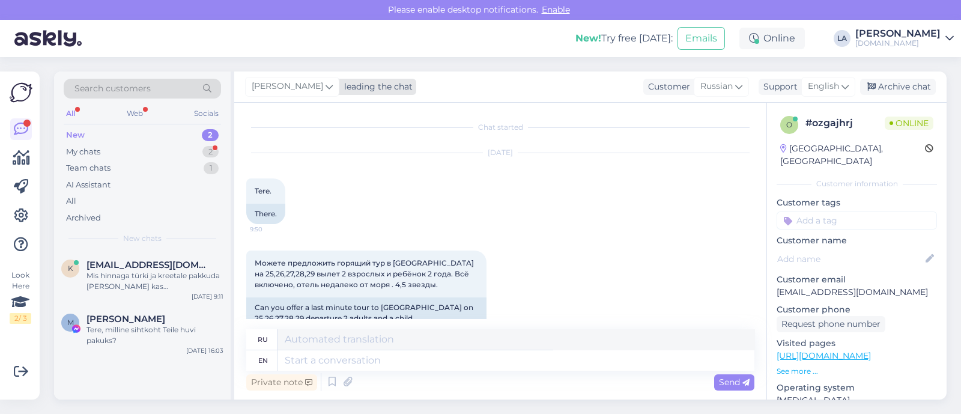
click at [280, 90] on span "[PERSON_NAME]" at bounding box center [287, 86] width 71 height 13
type input "tat"
click at [280, 140] on div "[PERSON_NAME]" at bounding box center [330, 140] width 103 height 14
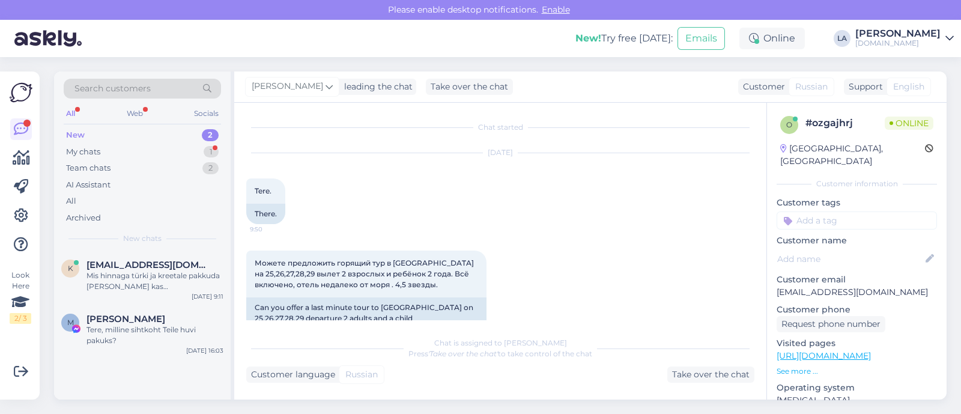
scroll to position [105, 0]
